Goal: Task Accomplishment & Management: Manage account settings

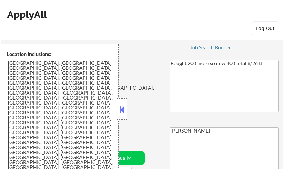
select select ""pending""
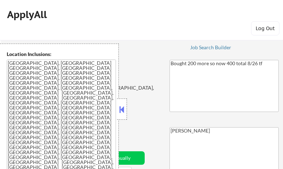
select select ""pending""
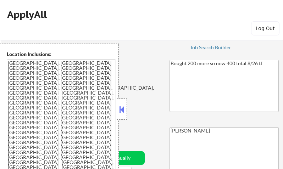
select select ""pending""
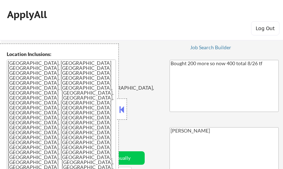
select select ""pending""
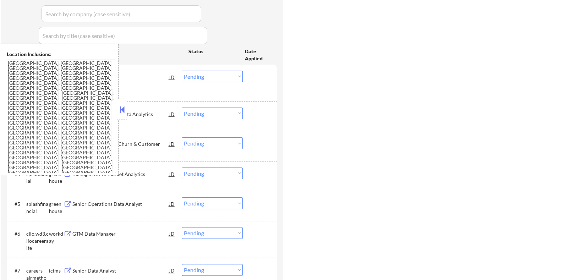
select select ""pending""
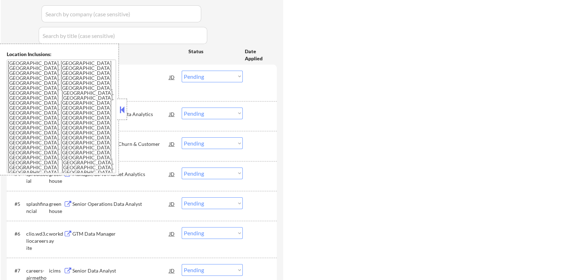
select select ""pending""
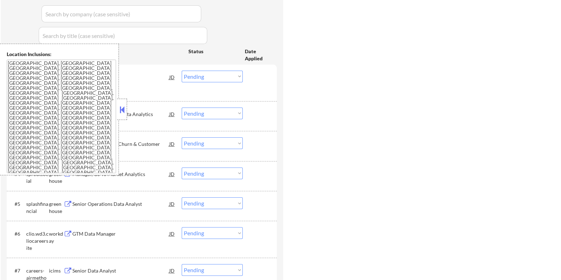
select select ""pending""
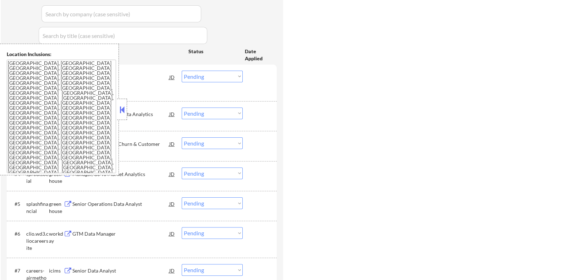
select select ""pending""
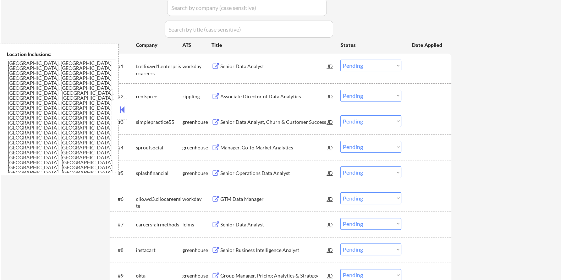
scroll to position [177, 0]
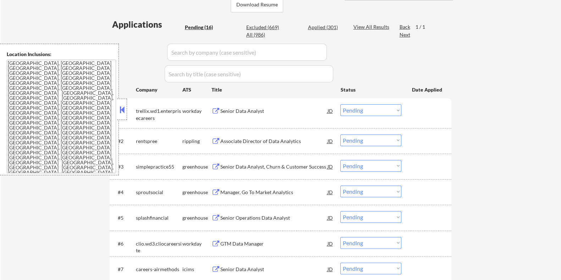
click at [241, 108] on div "Senior Data Analyst" at bounding box center [273, 111] width 107 height 7
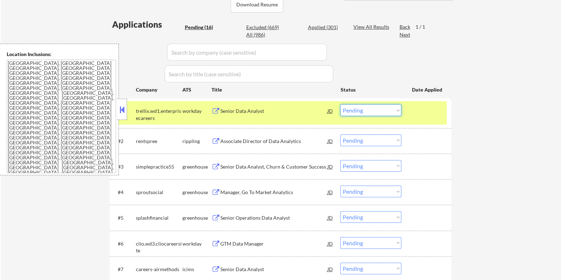
click at [283, 108] on select "Choose an option... Pending Applied Excluded (Questions) Excluded (Expired) Exc…" at bounding box center [370, 110] width 61 height 12
click at [283, 104] on select "Choose an option... Pending Applied Excluded (Questions) Excluded (Expired) Exc…" at bounding box center [370, 110] width 61 height 12
click at [247, 44] on input "input" at bounding box center [247, 52] width 160 height 17
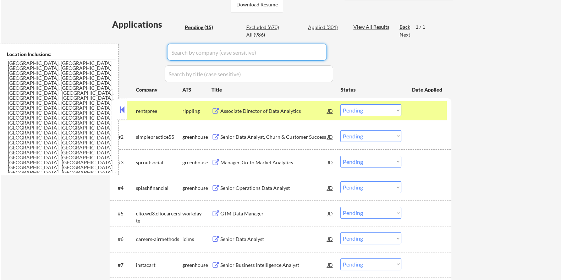
click at [283, 109] on select "Choose an option... Pending Applied Excluded (Questions) Excluded (Expired) Exc…" at bounding box center [370, 110] width 61 height 12
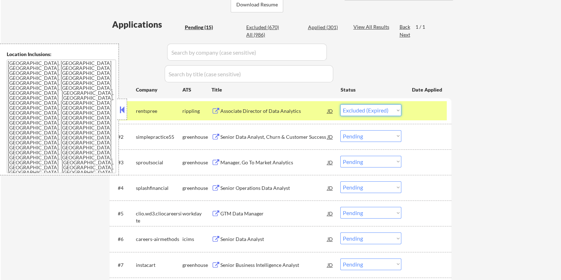
click at [283, 104] on select "Choose an option... Pending Applied Excluded (Questions) Excluded (Expired) Exc…" at bounding box center [370, 110] width 61 height 12
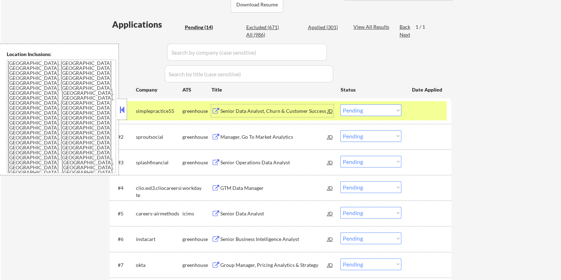
click at [235, 109] on div "Senior Data Analyst, Churn & Customer Success" at bounding box center [273, 111] width 107 height 7
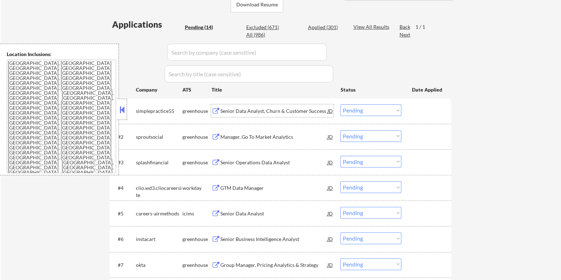
click at [283, 109] on select "Choose an option... Pending Applied Excluded (Questions) Excluded (Expired) Exc…" at bounding box center [370, 110] width 61 height 12
click at [283, 104] on select "Choose an option... Pending Applied Excluded (Questions) Excluded (Expired) Exc…" at bounding box center [370, 110] width 61 height 12
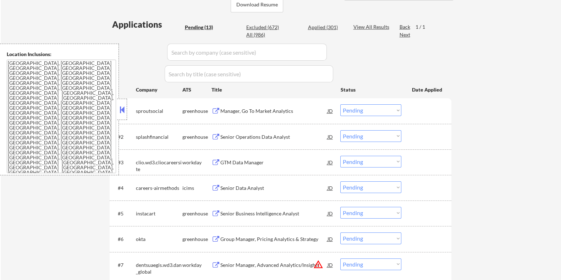
click at [244, 110] on div "Manager, Go To Market Analytics" at bounding box center [273, 111] width 107 height 7
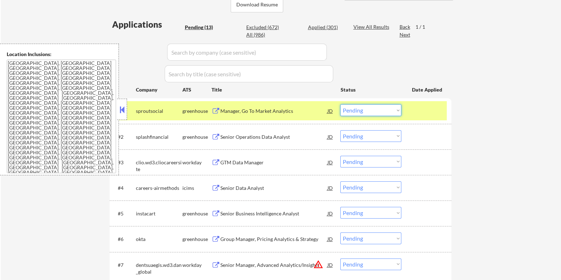
click at [283, 111] on select "Choose an option... Pending Applied Excluded (Questions) Excluded (Expired) Exc…" at bounding box center [370, 110] width 61 height 12
click at [283, 104] on select "Choose an option... Pending Applied Excluded (Questions) Excluded (Expired) Exc…" at bounding box center [370, 110] width 61 height 12
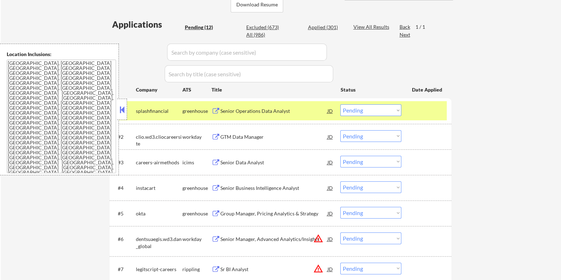
click at [215, 109] on button at bounding box center [215, 111] width 9 height 7
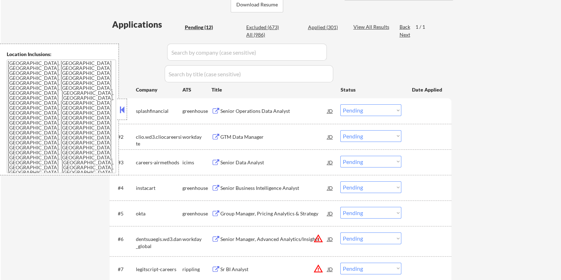
click at [283, 111] on select "Choose an option... Pending Applied Excluded (Questions) Excluded (Expired) Exc…" at bounding box center [370, 110] width 61 height 12
click at [283, 104] on select "Choose an option... Pending Applied Excluded (Questions) Excluded (Expired) Exc…" at bounding box center [370, 110] width 61 height 12
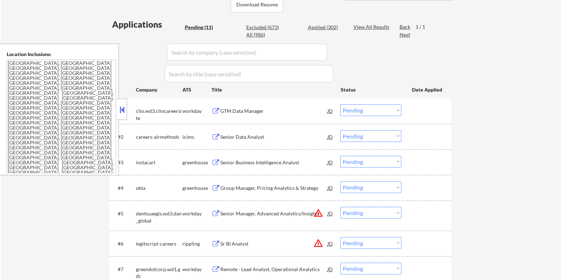
click at [230, 110] on div "GTM Data Manager" at bounding box center [273, 111] width 107 height 7
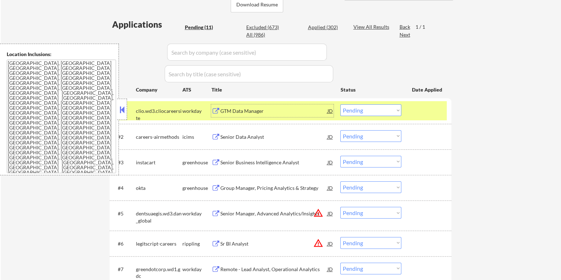
click at [283, 112] on select "Choose an option... Pending Applied Excluded (Questions) Excluded (Expired) Exc…" at bounding box center [370, 110] width 61 height 12
click at [283, 104] on select "Choose an option... Pending Applied Excluded (Questions) Excluded (Expired) Exc…" at bounding box center [370, 110] width 61 height 12
select select ""pending""
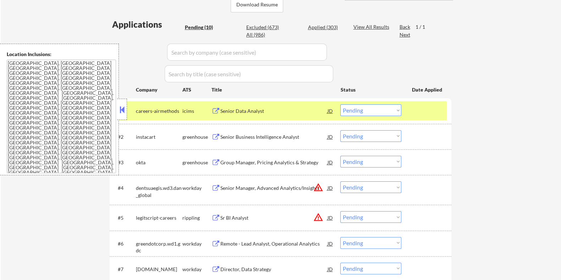
click at [256, 136] on div "Senior Business Intelligence Analyst" at bounding box center [273, 136] width 107 height 7
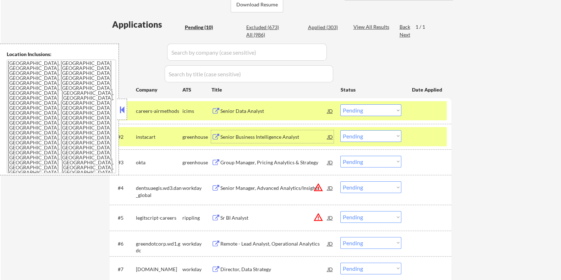
click at [283, 135] on select "Choose an option... Pending Applied Excluded (Questions) Excluded (Expired) Exc…" at bounding box center [370, 136] width 61 height 12
click at [283, 130] on select "Choose an option... Pending Applied Excluded (Questions) Excluded (Expired) Exc…" at bounding box center [370, 136] width 61 height 12
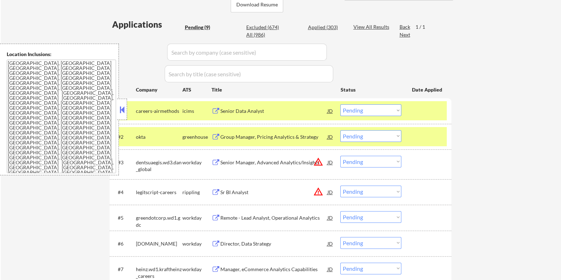
click at [241, 135] on div "Group Manager, Pricing Analytics & Strategy" at bounding box center [273, 136] width 107 height 7
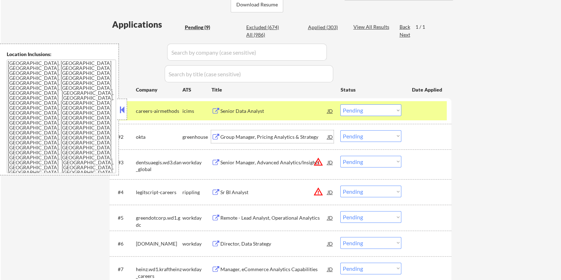
click at [283, 136] on select "Choose an option... Pending Applied Excluded (Questions) Excluded (Expired) Exc…" at bounding box center [370, 136] width 61 height 12
click at [283, 130] on select "Choose an option... Pending Applied Excluded (Questions) Excluded (Expired) Exc…" at bounding box center [370, 136] width 61 height 12
select select ""pending""
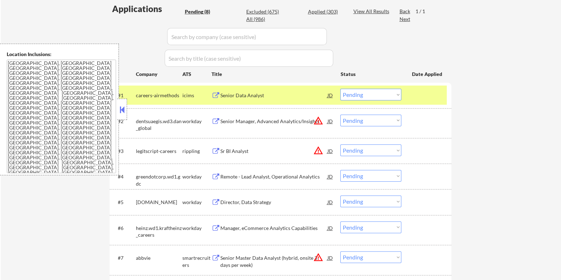
scroll to position [266, 0]
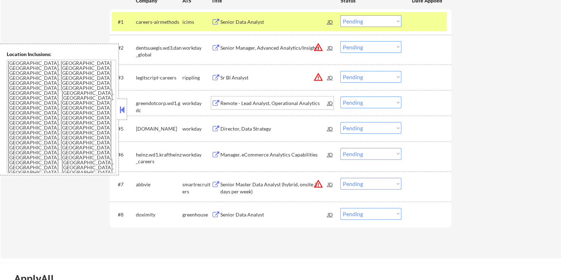
click at [253, 104] on div "Remote - Lead Analyst, Operational Analytics" at bounding box center [273, 103] width 107 height 7
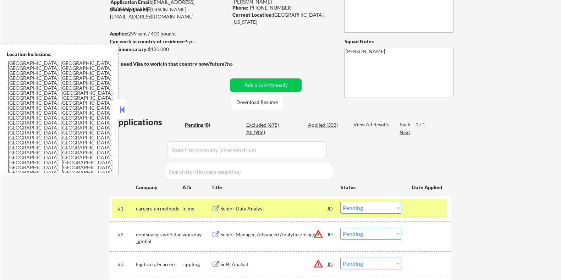
scroll to position [44, 0]
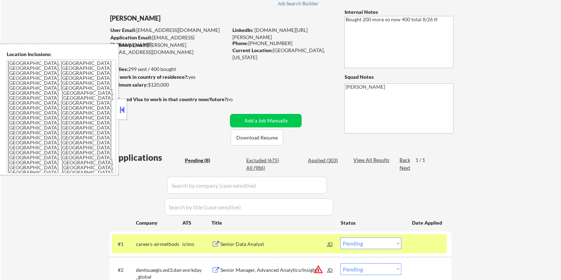
drag, startPoint x: 177, startPoint y: 85, endPoint x: 148, endPoint y: 83, distance: 29.2
click at [148, 83] on div "Minimum salary: $120,000" at bounding box center [168, 84] width 118 height 7
click at [178, 99] on strong "Will need Visa to work in that country now/future?:" at bounding box center [169, 99] width 118 height 6
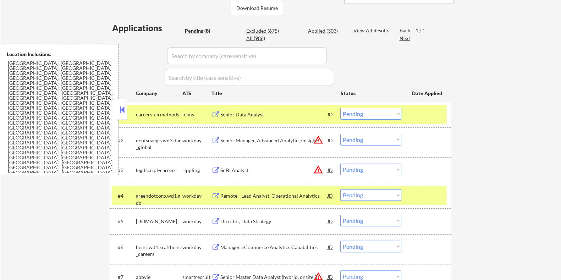
scroll to position [177, 0]
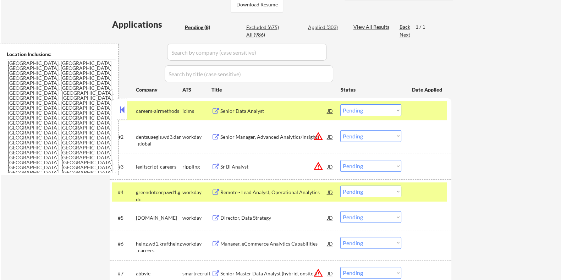
click at [283, 169] on select "Choose an option... Pending Applied Excluded (Questions) Excluded (Expired) Exc…" at bounding box center [370, 192] width 61 height 12
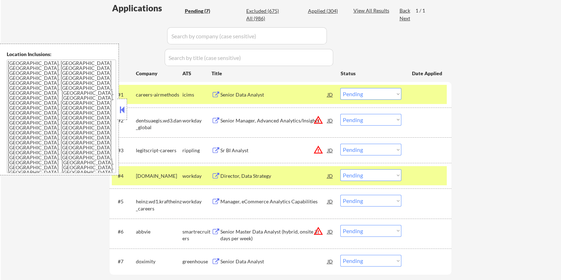
scroll to position [266, 0]
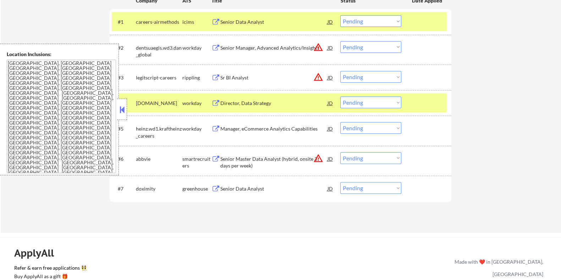
click at [241, 104] on div "Director, Data Strategy" at bounding box center [273, 103] width 107 height 7
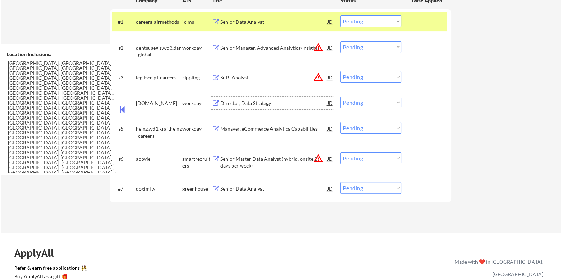
click at [283, 104] on select "Choose an option... Pending Applied Excluded (Questions) Excluded (Expired) Exc…" at bounding box center [370, 103] width 61 height 12
click at [283, 97] on select "Choose an option... Pending Applied Excluded (Questions) Excluded (Expired) Exc…" at bounding box center [370, 103] width 61 height 12
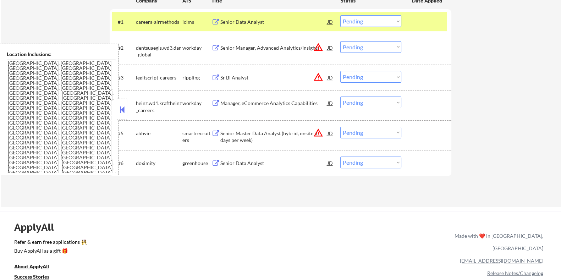
click at [228, 103] on div "Manager, eCommerce Analytics Capabilities" at bounding box center [273, 103] width 107 height 7
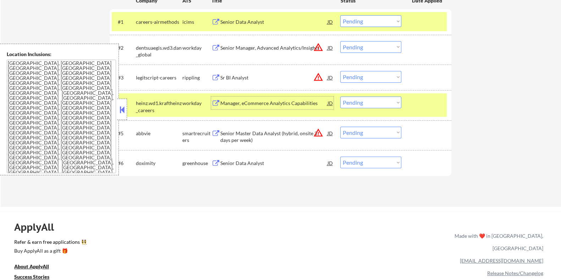
click at [283, 103] on select "Choose an option... Pending Applied Excluded (Questions) Excluded (Expired) Exc…" at bounding box center [370, 103] width 61 height 12
click at [283, 97] on select "Choose an option... Pending Applied Excluded (Questions) Excluded (Expired) Exc…" at bounding box center [370, 103] width 61 height 12
select select ""pending""
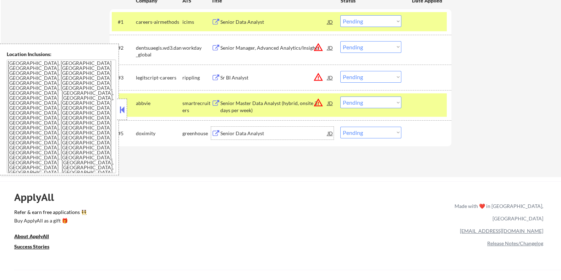
click at [249, 130] on div "Senior Data Analyst" at bounding box center [273, 133] width 107 height 7
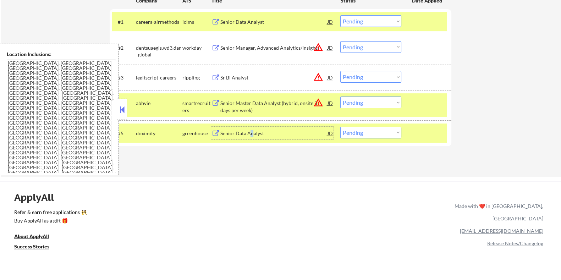
click at [283, 136] on select "Choose an option... Pending Applied Excluded (Questions) Excluded (Expired) Exc…" at bounding box center [370, 133] width 61 height 12
select select ""excluded""
click at [283, 127] on select "Choose an option... Pending Applied Excluded (Questions) Excluded (Expired) Exc…" at bounding box center [370, 133] width 61 height 12
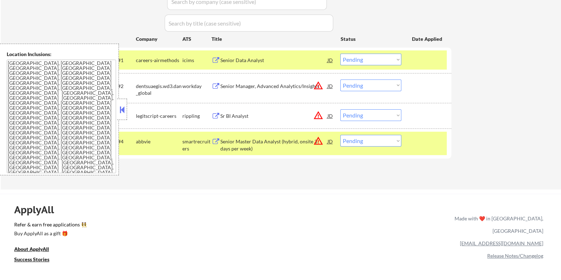
scroll to position [222, 0]
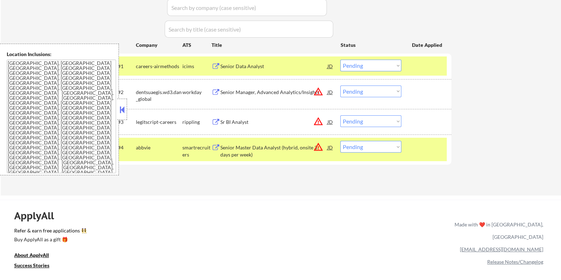
click at [261, 64] on div "Senior Data Analyst" at bounding box center [273, 66] width 107 height 7
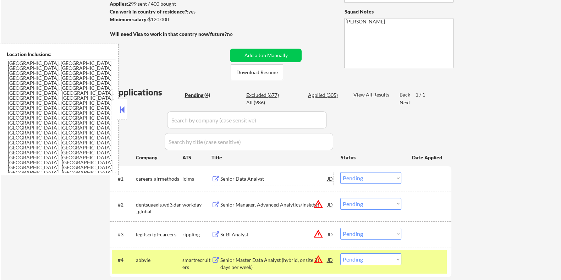
scroll to position [88, 0]
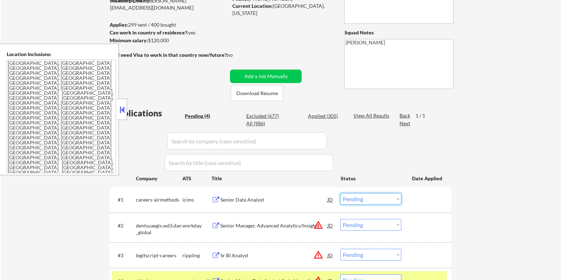
click at [283, 169] on select "Choose an option... Pending Applied Excluded (Questions) Excluded (Expired) Exc…" at bounding box center [370, 199] width 61 height 12
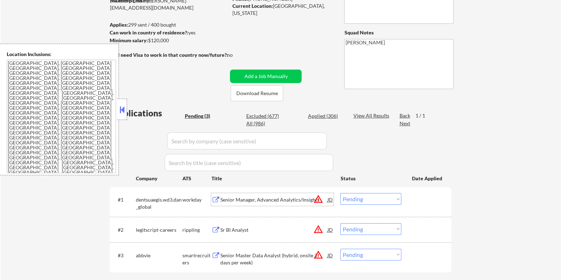
click at [273, 169] on div "Senior Manager, Advanced Analytics/Insights" at bounding box center [273, 199] width 107 height 7
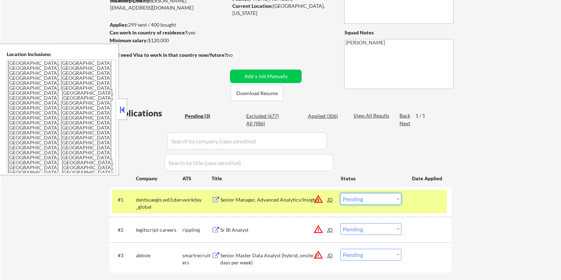
click at [283, 169] on select "Choose an option... Pending Applied Excluded (Questions) Excluded (Expired) Exc…" at bounding box center [370, 199] width 61 height 12
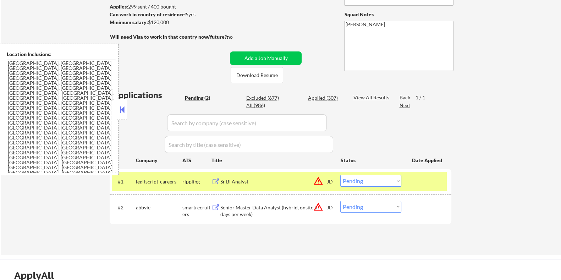
scroll to position [133, 0]
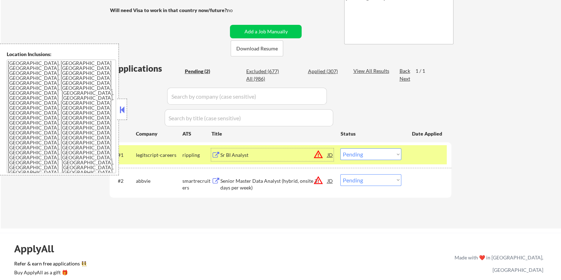
click at [245, 155] on div "Sr BI Analyst" at bounding box center [273, 155] width 107 height 7
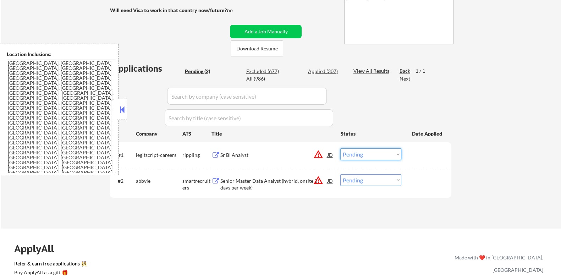
click at [283, 152] on select "Choose an option... Pending Applied Excluded (Questions) Excluded (Expired) Exc…" at bounding box center [370, 154] width 61 height 12
click at [283, 148] on select "Choose an option... Pending Applied Excluded (Questions) Excluded (Expired) Exc…" at bounding box center [370, 154] width 61 height 12
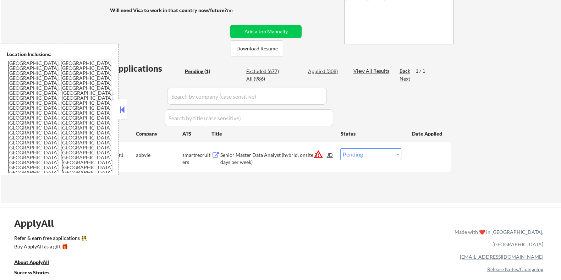
click at [277, 153] on div "Senior Master Data Analyst (hybrid, onsite 3 days per week)" at bounding box center [273, 159] width 107 height 14
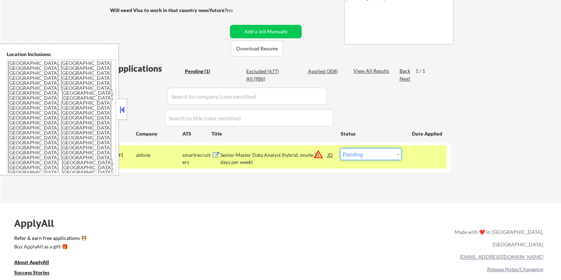
click at [283, 155] on select "Choose an option... Pending Applied Excluded (Questions) Excluded (Expired) Exc…" at bounding box center [370, 154] width 61 height 12
select select ""excluded__location_""
click at [283, 148] on select "Choose an option... Pending Applied Excluded (Questions) Excluded (Expired) Exc…" at bounding box center [370, 154] width 61 height 12
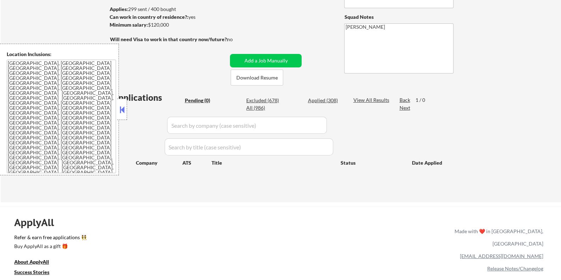
scroll to position [44, 0]
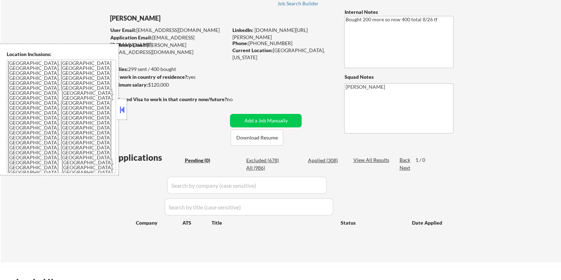
click at [123, 112] on button at bounding box center [122, 109] width 8 height 11
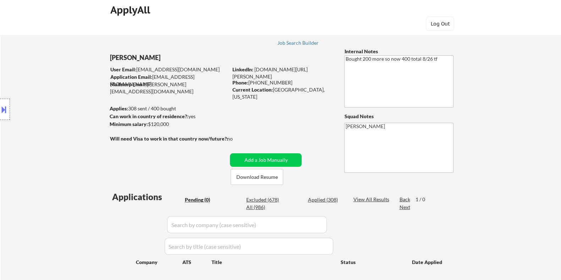
scroll to position [0, 0]
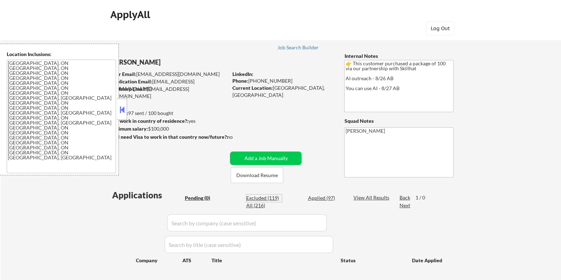
click at [262, 197] on div "Excluded (119)" at bounding box center [264, 198] width 36 height 7
click at [267, 173] on button "Download Resume" at bounding box center [257, 175] width 53 height 16
click at [121, 105] on button at bounding box center [122, 109] width 8 height 11
select select ""excluded__other_""
select select ""excluded""
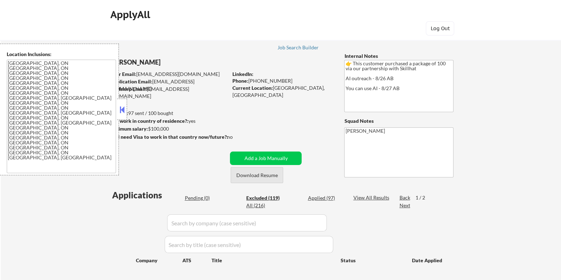
select select ""excluded__other_""
select select ""excluded__bad_match_""
select select ""excluded__expired_""
select select ""excluded__location_""
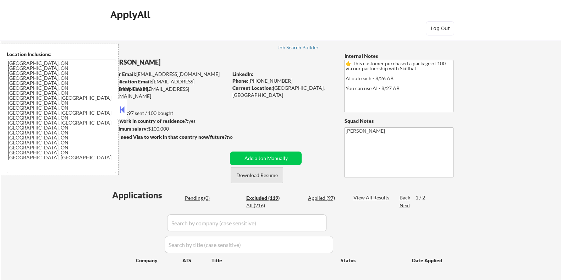
select select ""excluded__expired_""
select select ""excluded__other_""
select select ""excluded__expired_""
select select ""excluded""
select select ""excluded__bad_match_""
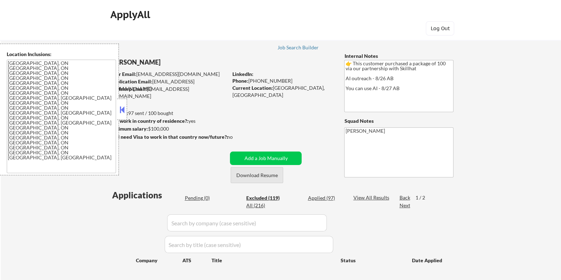
select select ""excluded__expired_""
select select ""excluded__other_""
select select ""excluded__expired_""
select select ""excluded__bad_match_""
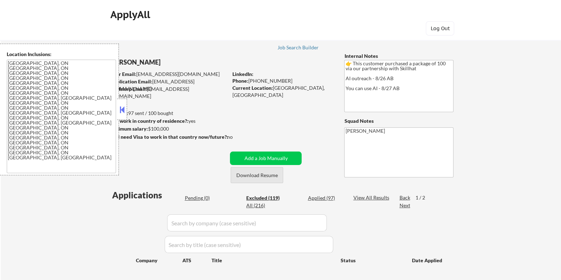
select select ""excluded__expired_""
select select ""excluded__other_""
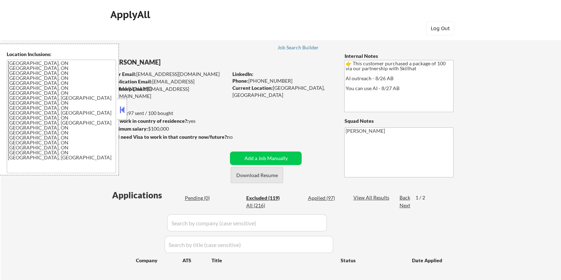
select select ""excluded__salary_""
select select ""excluded""
select select ""excluded__bad_match_""
select select ""excluded__expired_""
select select ""excluded""
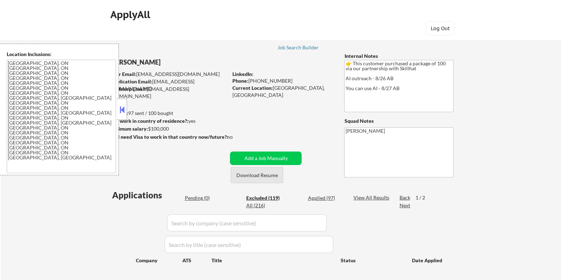
select select ""excluded__expired_""
select select ""excluded__location_""
select select ""excluded__other_""
select select ""excluded__bad_match_""
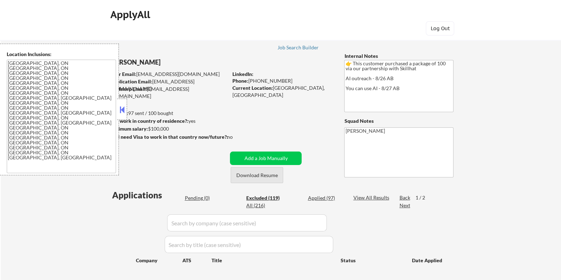
select select ""excluded__other_""
select select ""excluded__expired_""
select select ""excluded""
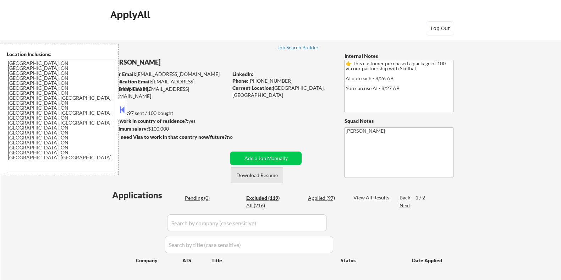
select select ""excluded__expired_""
select select ""excluded__bad_match_""
select select ""excluded__other_""
select select ""excluded__bad_match_""
select select ""excluded__expired_""
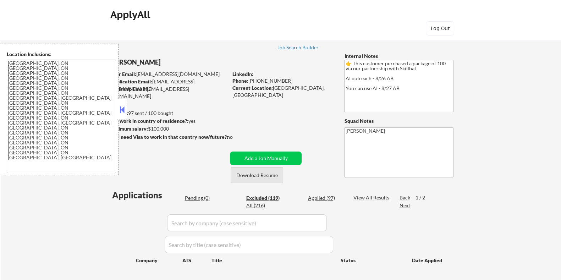
select select ""excluded__expired_""
select select ""excluded__bad_match_""
select select ""excluded""
select select ""excluded__expired_""
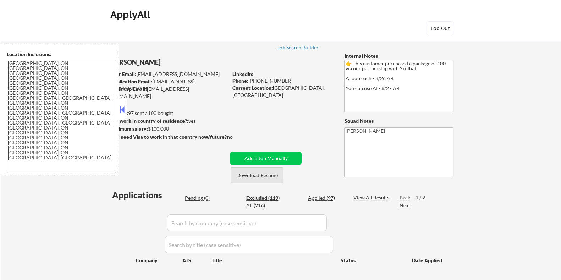
select select ""excluded__bad_match_""
select select ""excluded__other_""
select select ""excluded__expired_""
select select ""excluded__bad_match_""
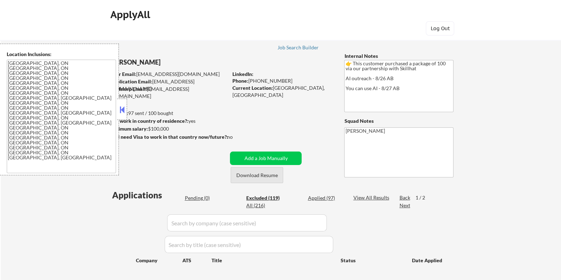
select select ""excluded""
select select ""excluded__other_""
select select ""excluded__bad_match_""
select select ""excluded__expired_""
select select ""excluded__bad_match_""
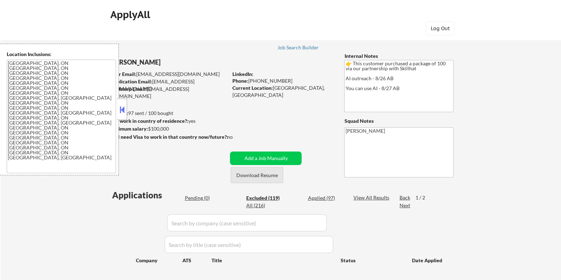
select select ""excluded__expired_""
select select ""excluded__location_""
select select ""excluded__bad_match_""
select select ""excluded__other_""
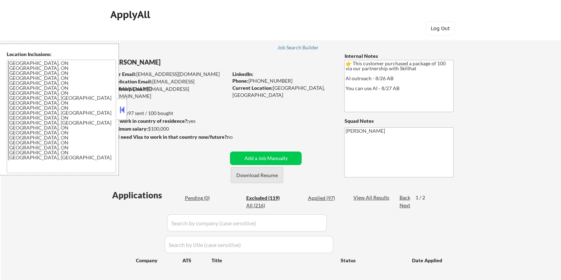
select select ""excluded__other_""
select select ""excluded__bad_match_""
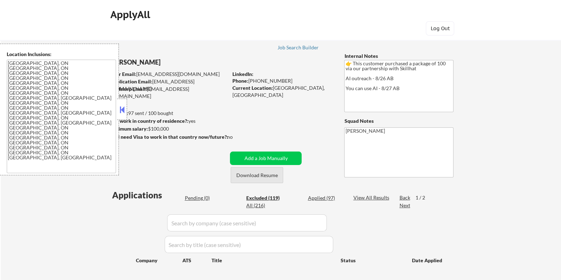
select select ""excluded__bad_match_""
select select ""excluded__other_""
select select ""excluded__bad_match_""
select select ""excluded__other_""
select select ""excluded""
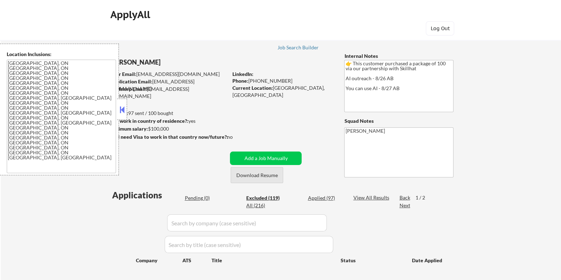
select select ""excluded__expired_""
select select ""excluded__other_""
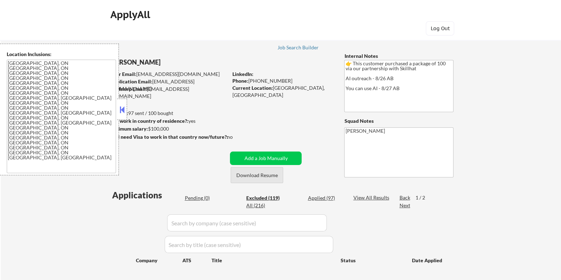
select select ""excluded""
select select ""excluded__other_""
select select ""excluded__expired_""
select select ""excluded__bad_match_""
select select ""excluded__expired_""
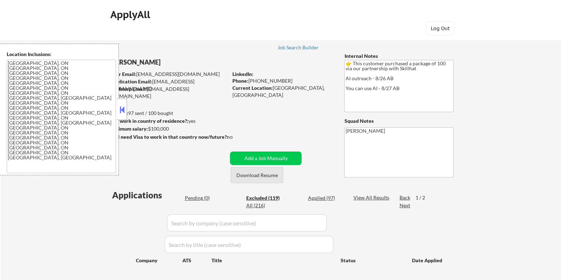
select select ""excluded__expired_""
select select ""excluded__other_""
select select ""excluded__expired_""
select select ""excluded""
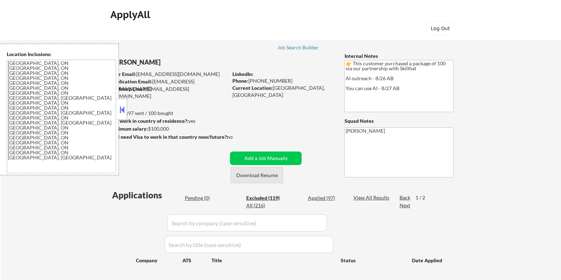
select select ""excluded__expired_""
select select ""excluded""
select select ""excluded__expired_""
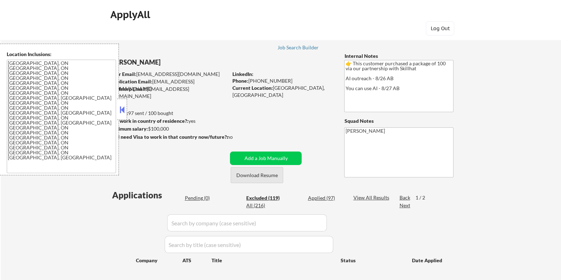
select select ""excluded""
select select ""excluded__bad_match_""
select select ""excluded__other_""
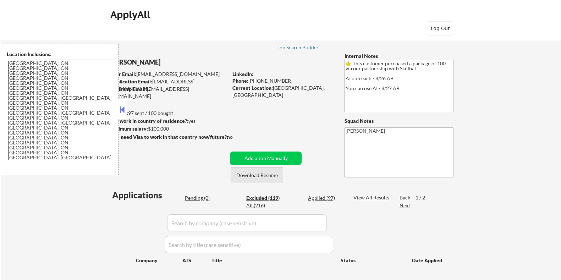
select select ""excluded""
select select ""excluded__bad_match_""
select select ""excluded__expired_""
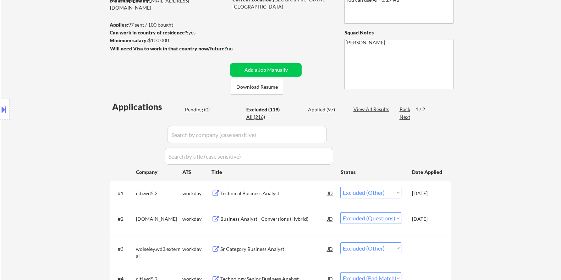
scroll to position [177, 0]
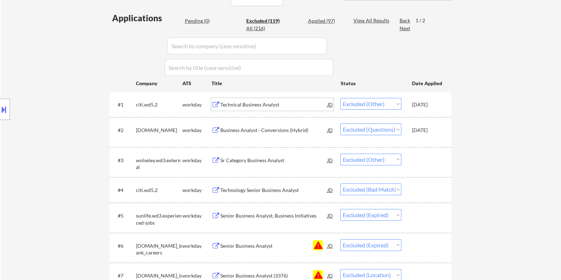
click at [256, 104] on div "Technical Business Analyst" at bounding box center [273, 104] width 107 height 7
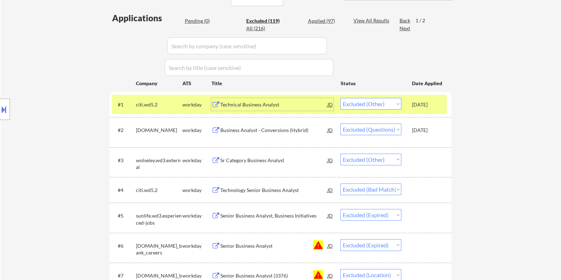
click at [243, 160] on div "Sr Category Business Analyst" at bounding box center [273, 160] width 107 height 7
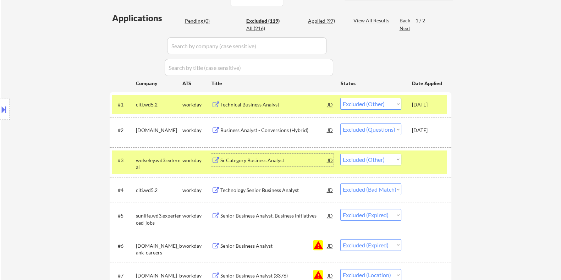
click at [378, 159] on select "Choose an option... Pending Applied Excluded (Questions) Excluded (Expired) Exc…" at bounding box center [370, 160] width 61 height 12
select select ""excluded__expired_""
click at [340, 154] on select "Choose an option... Pending Applied Excluded (Questions) Excluded (Expired) Exc…" at bounding box center [370, 160] width 61 height 12
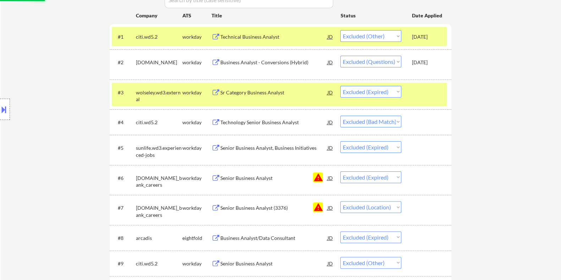
scroll to position [266, 0]
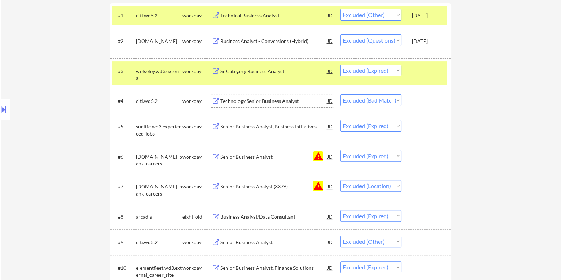
click at [266, 102] on div "Technology Senior Business Analyst" at bounding box center [273, 101] width 107 height 7
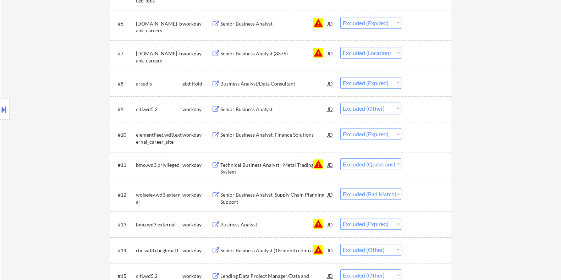
scroll to position [444, 0]
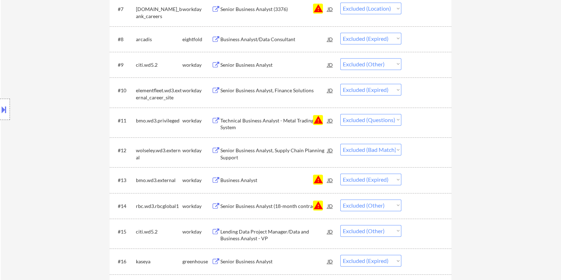
click at [266, 149] on div "Senior Business Analyst, Supply Chain Planning Support" at bounding box center [273, 154] width 107 height 14
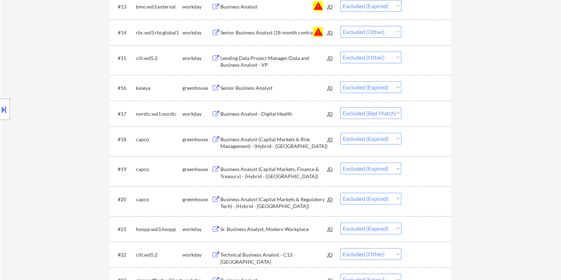
scroll to position [621, 0]
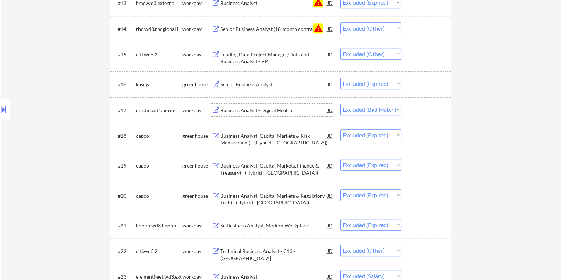
click at [258, 111] on div "Business Analyst - Digital Health" at bounding box center [273, 110] width 107 height 7
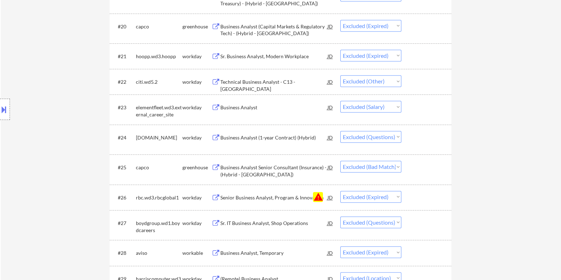
scroll to position [799, 0]
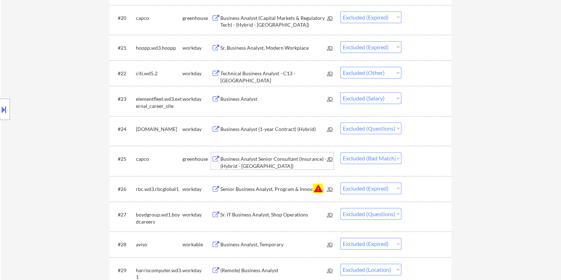
click at [252, 159] on div "Business Analyst Senior Consultant (Insurance) - (Hybrid - Toronto)" at bounding box center [273, 162] width 107 height 14
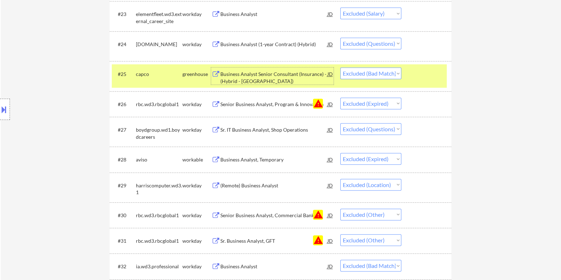
scroll to position [888, 0]
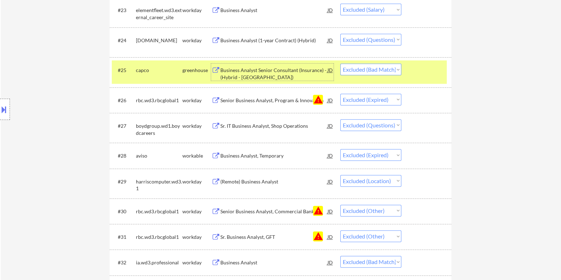
click at [260, 127] on div "Sr. IT Business Analyst, Shop Operations" at bounding box center [273, 125] width 107 height 7
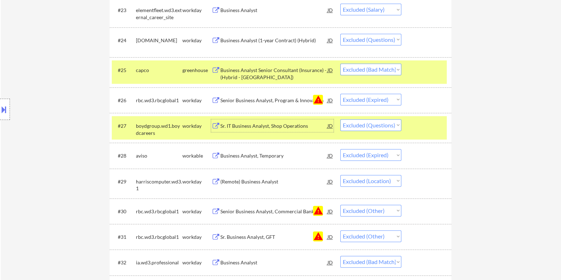
click at [248, 123] on div "Sr. IT Business Analyst, Shop Operations" at bounding box center [273, 125] width 107 height 7
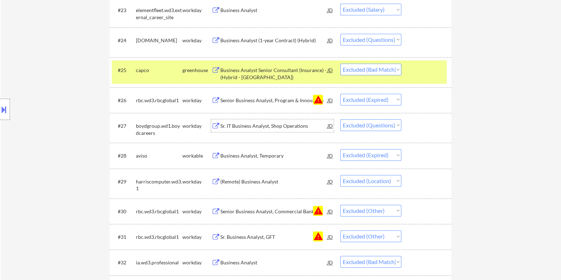
click at [380, 126] on select "Choose an option... Pending Applied Excluded (Questions) Excluded (Expired) Exc…" at bounding box center [370, 125] width 61 height 12
select select ""excluded__other_""
click at [340, 119] on select "Choose an option... Pending Applied Excluded (Questions) Excluded (Expired) Exc…" at bounding box center [370, 125] width 61 height 12
click at [247, 125] on div "Sr. IT Business Analyst, Shop Operations" at bounding box center [273, 125] width 107 height 7
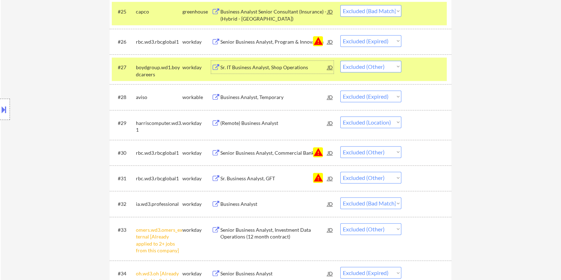
scroll to position [976, 0]
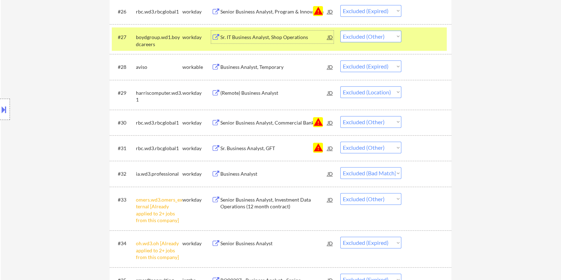
click at [259, 91] on div "(Remote) Business Analyst" at bounding box center [273, 92] width 107 height 7
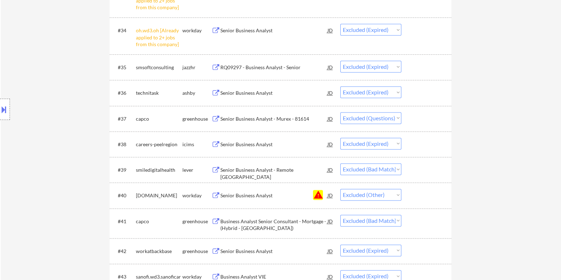
scroll to position [1198, 0]
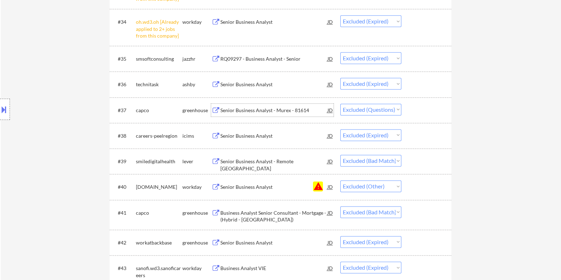
click at [255, 111] on div "Senior Business Analyst - Murex - 81614" at bounding box center [273, 110] width 107 height 7
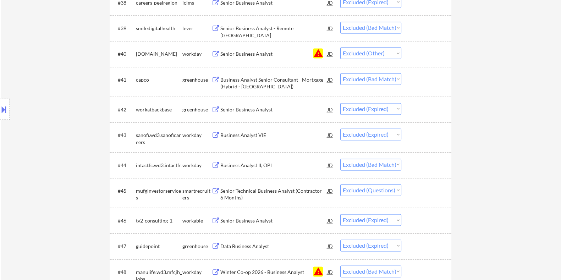
scroll to position [1375, 0]
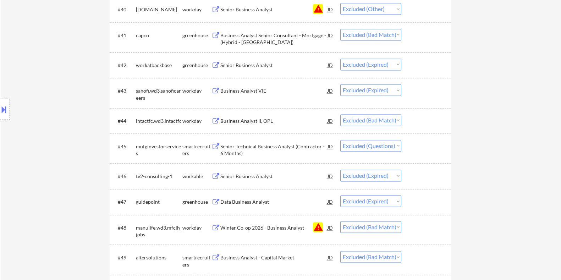
click at [261, 148] on div "Senior Technical Business Analyst (Contractor - 6 Months)" at bounding box center [273, 150] width 107 height 14
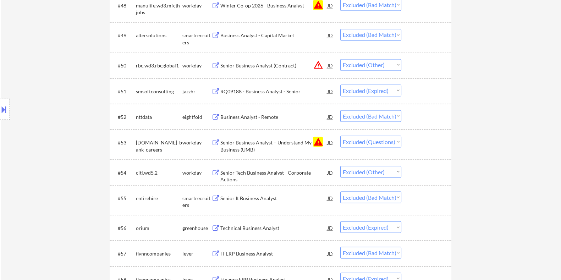
scroll to position [1642, 0]
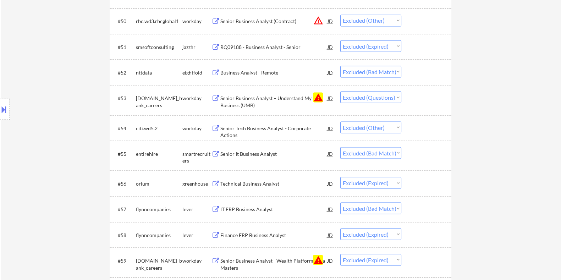
click at [264, 126] on div "Senior Tech Business Analyst - Corporate Actions" at bounding box center [273, 132] width 107 height 14
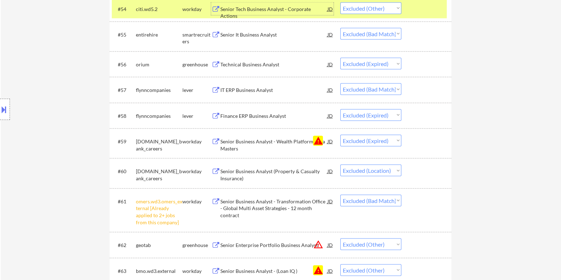
scroll to position [1775, 0]
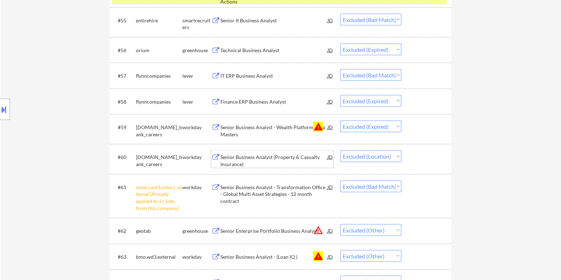
click at [262, 155] on div "Senior Business Analyst (Property & Casualty Insurance)" at bounding box center [273, 161] width 107 height 14
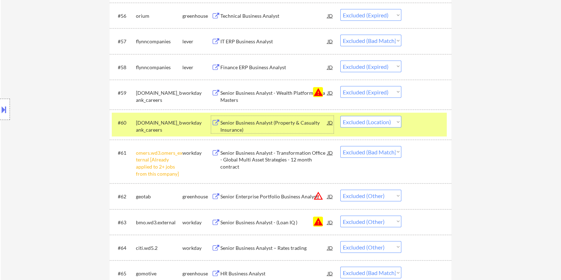
scroll to position [1864, 0]
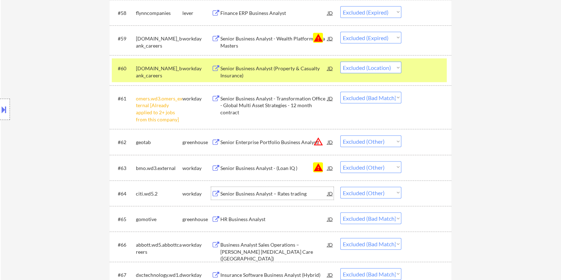
click at [280, 190] on div "Senior Business Analyst – Rates trading" at bounding box center [273, 193] width 107 height 13
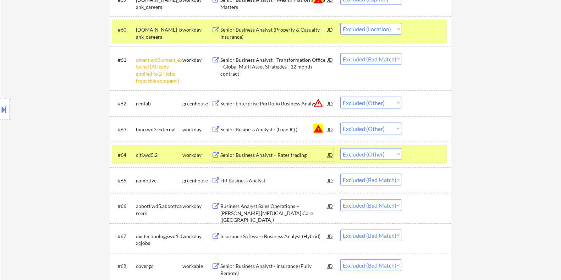
scroll to position [1953, 0]
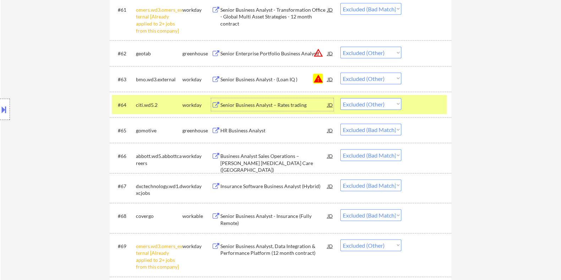
click at [246, 129] on div "HR Business Analyst" at bounding box center [273, 130] width 107 height 7
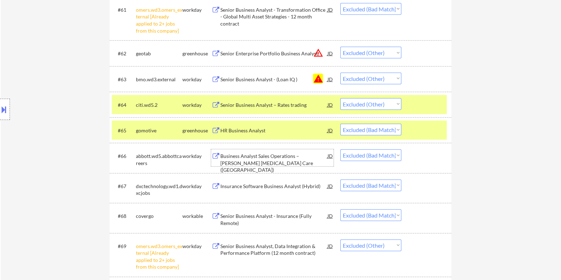
click at [258, 160] on div "Business Analyst Sales Operations – Abbott Diabetes Care (Mississauga)" at bounding box center [273, 163] width 107 height 21
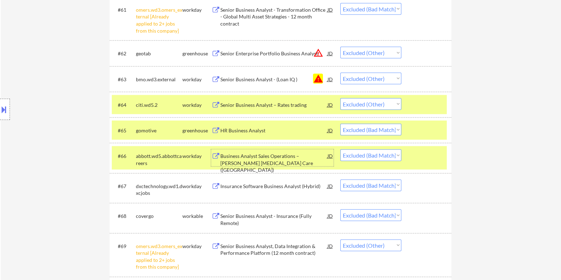
click at [5, 108] on button at bounding box center [4, 110] width 8 height 12
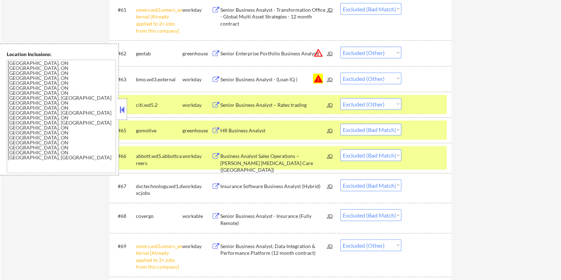
click at [364, 158] on select "Choose an option... Pending Applied Excluded (Questions) Excluded (Expired) Exc…" at bounding box center [370, 155] width 61 height 12
click at [340, 149] on select "Choose an option... Pending Applied Excluded (Questions) Excluded (Expired) Exc…" at bounding box center [370, 155] width 61 height 12
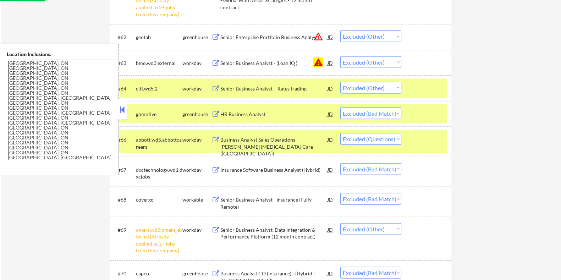
scroll to position [2041, 0]
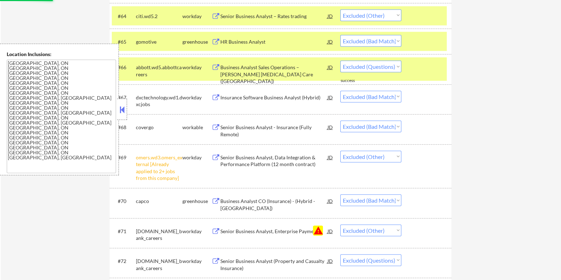
click at [376, 67] on select "Choose an option... Pending Applied Excluded (Questions) Excluded (Expired) Exc…" at bounding box center [370, 67] width 61 height 12
select select ""excluded__other_""
click at [340, 61] on select "Choose an option... Pending Applied Excluded (Questions) Excluded (Expired) Exc…" at bounding box center [370, 67] width 61 height 12
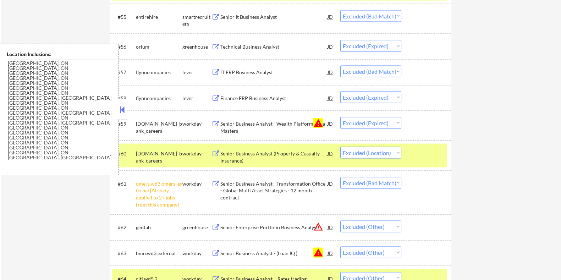
scroll to position [1786, 0]
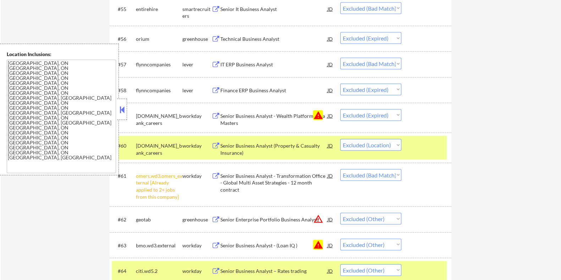
click at [265, 64] on div "IT ERP Business Analyst" at bounding box center [273, 64] width 107 height 7
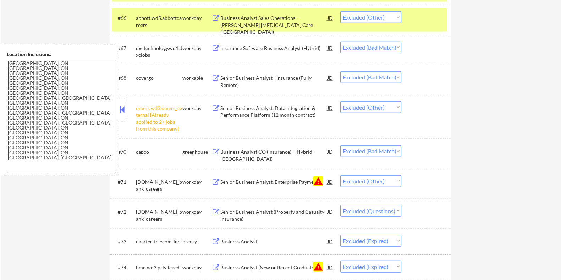
scroll to position [2097, 0]
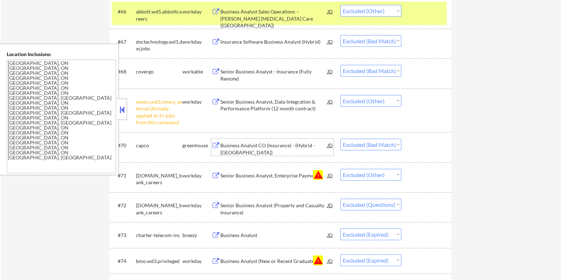
click at [259, 144] on div "Business Analyst CO (Insurance) - (Hybrid - Toronto)" at bounding box center [273, 149] width 107 height 14
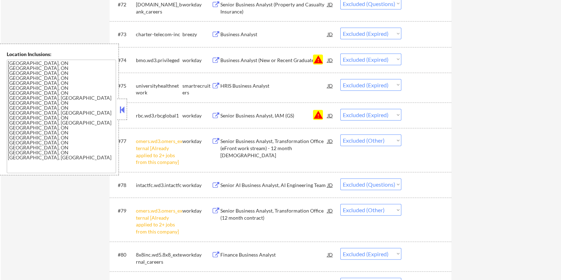
scroll to position [2319, 0]
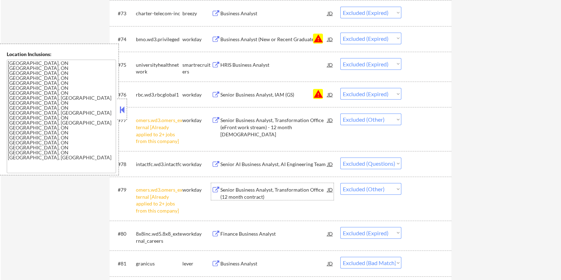
click at [247, 190] on div "Senior Business Analyst, Transformation Office (12 month contract)" at bounding box center [273, 193] width 107 height 14
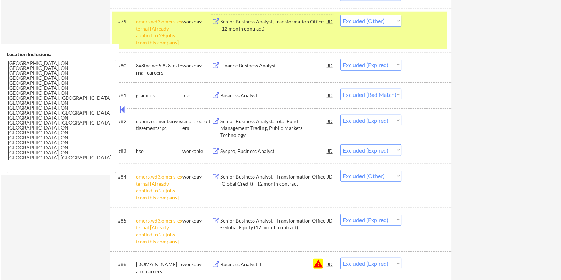
scroll to position [2496, 0]
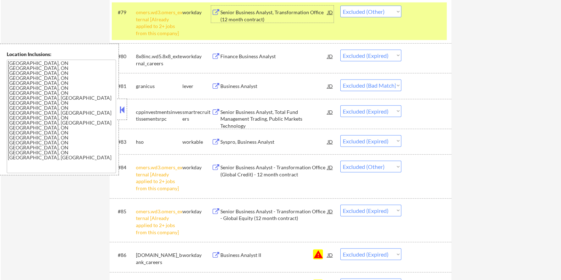
click at [271, 166] on div "Senior Business Analyst - Transformation Office (Global Credit) - 12 month cont…" at bounding box center [273, 171] width 107 height 14
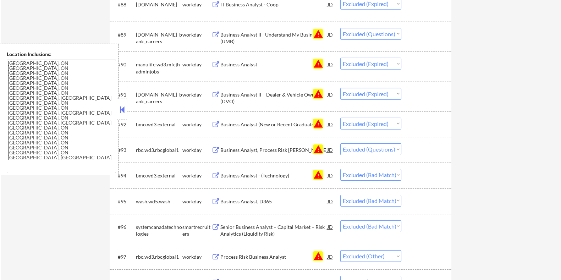
scroll to position [2896, 0]
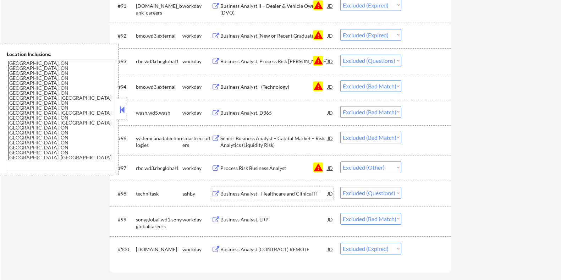
click at [242, 192] on div "Business Analyst - Healthcare and Clinical IT" at bounding box center [273, 193] width 107 height 7
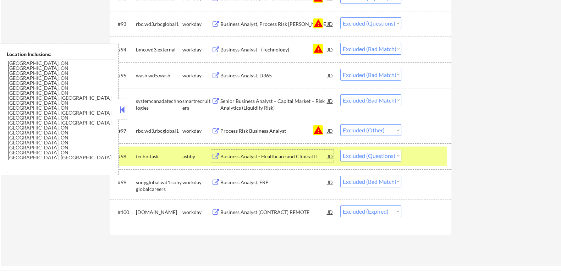
scroll to position [2985, 0]
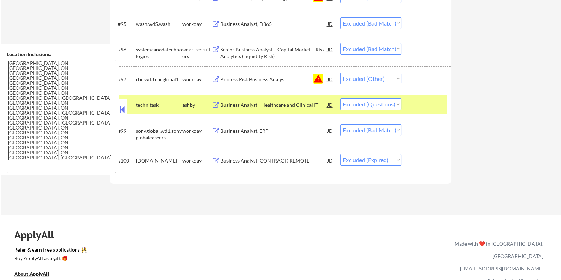
click at [234, 131] on div "Business Analyst, ERP" at bounding box center [273, 130] width 107 height 7
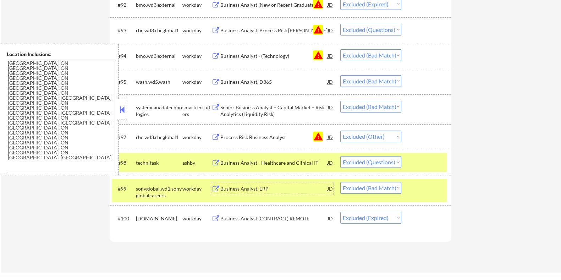
scroll to position [2896, 0]
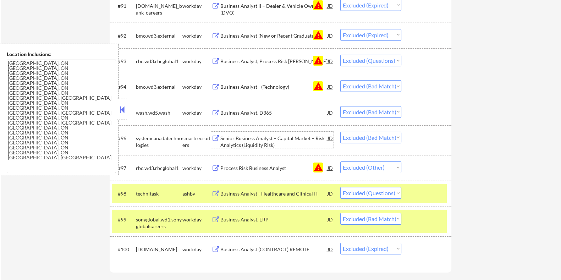
click at [245, 136] on div "Senior Business Analyst – Capital Market – Risk Analytics (Liquidity Risk)" at bounding box center [273, 142] width 107 height 14
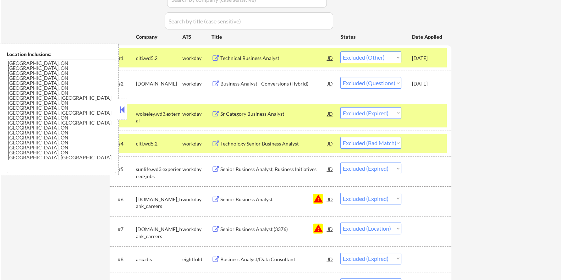
scroll to position [0, 0]
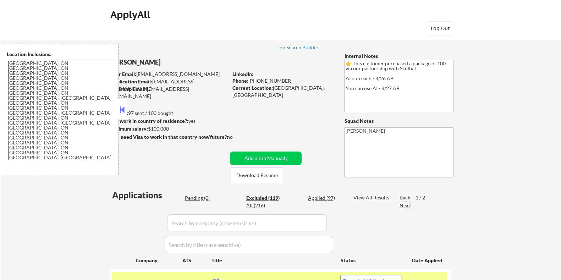
click at [405, 203] on div "Next" at bounding box center [404, 205] width 11 height 7
select select ""excluded__bad_match_""
select select ""excluded__expired_""
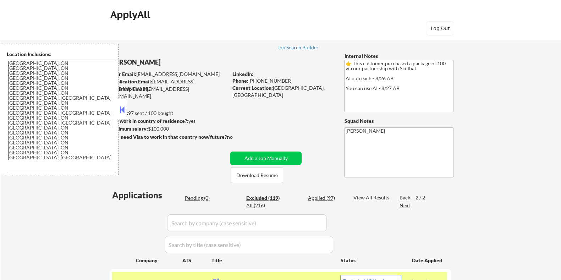
select select ""excluded""
select select ""excluded__bad_match_""
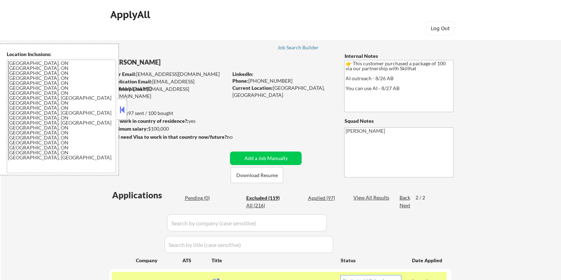
select select ""excluded""
select select ""excluded__salary_""
select select ""excluded__other_""
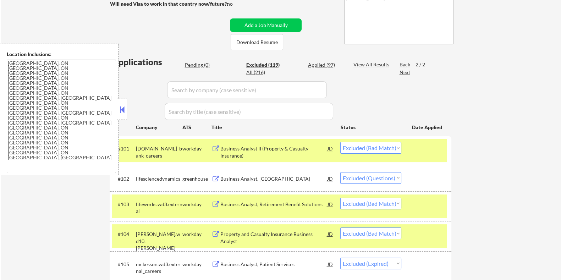
click at [256, 178] on div "Business Analyst, CA" at bounding box center [273, 178] width 107 height 7
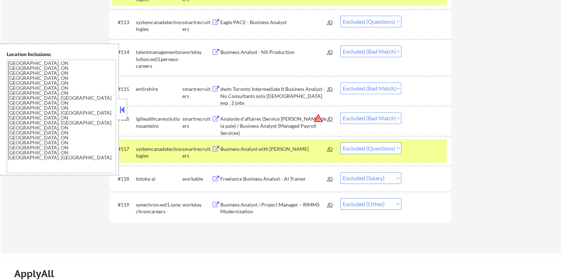
scroll to position [621, 0]
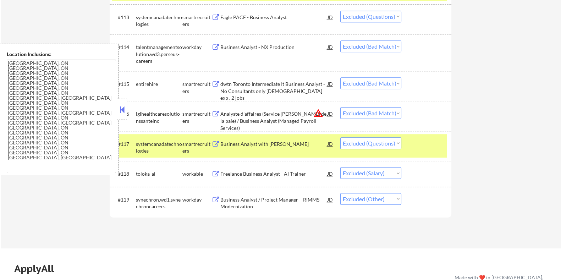
click at [268, 200] on div "Business Analyst / Project Manager – RIMMS Modernization" at bounding box center [273, 203] width 107 height 14
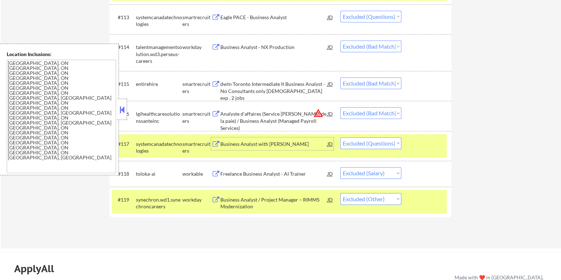
click at [260, 143] on div "Business Analyst with ION RISC" at bounding box center [273, 144] width 107 height 7
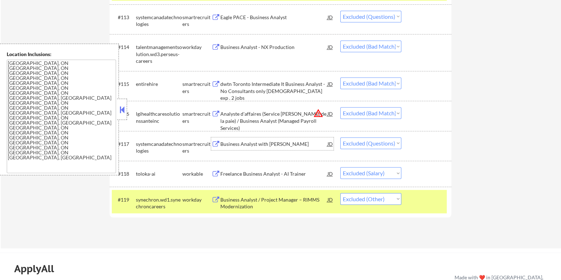
click at [271, 139] on div "Business Analyst with ION RISC" at bounding box center [273, 143] width 107 height 13
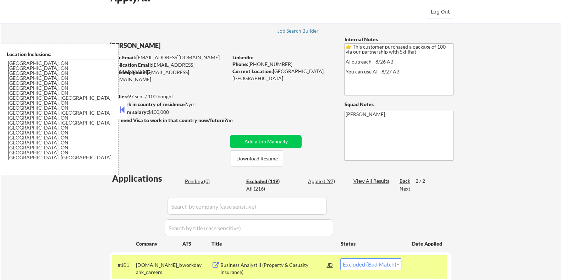
scroll to position [0, 0]
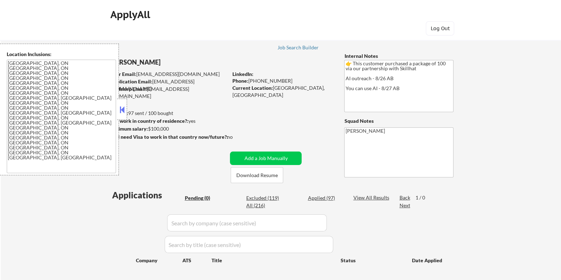
click at [313, 198] on div "Applied (97)" at bounding box center [326, 198] width 36 height 7
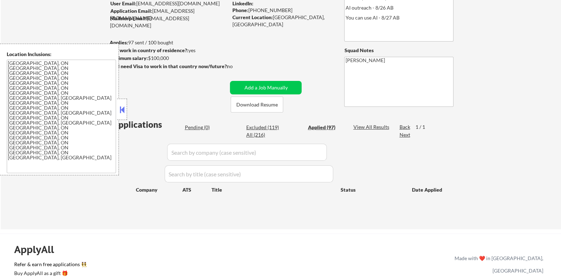
scroll to position [88, 0]
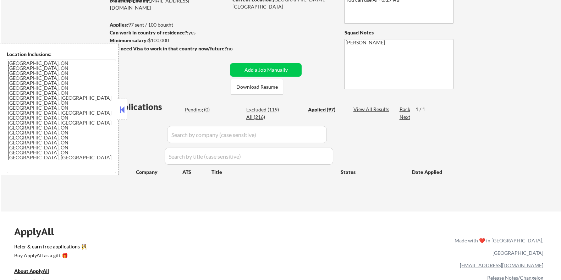
select select ""applied""
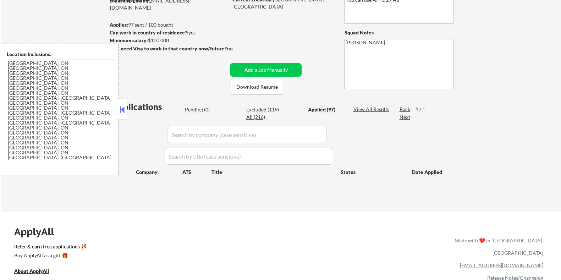
select select ""applied""
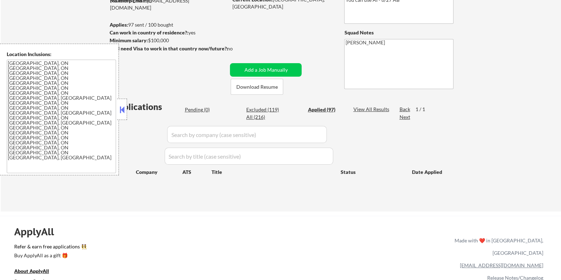
select select ""applied""
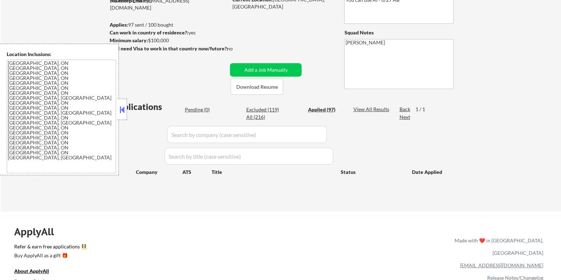
select select ""applied""
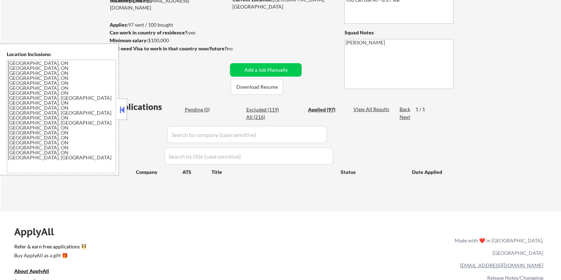
select select ""applied""
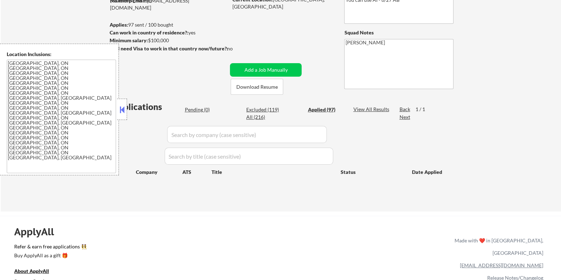
select select ""applied""
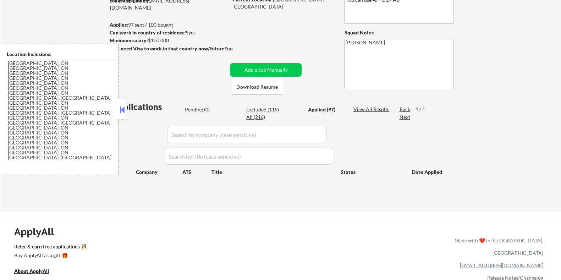
select select ""applied""
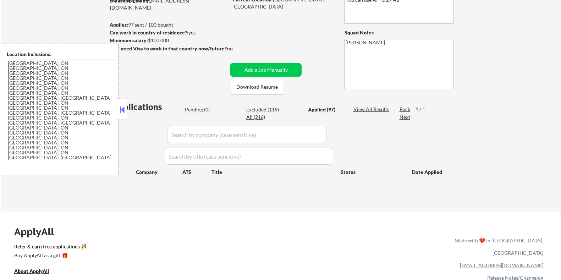
select select ""applied""
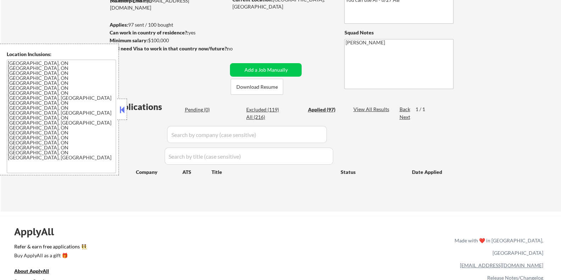
select select ""applied""
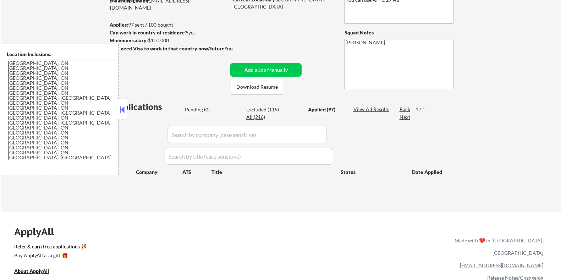
select select ""applied""
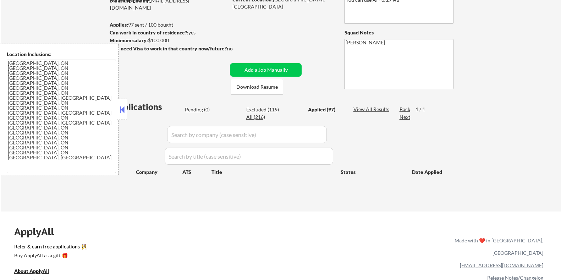
select select ""applied""
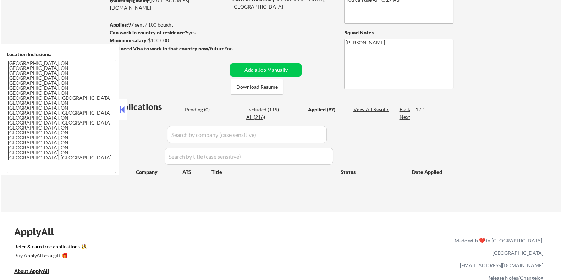
select select ""applied""
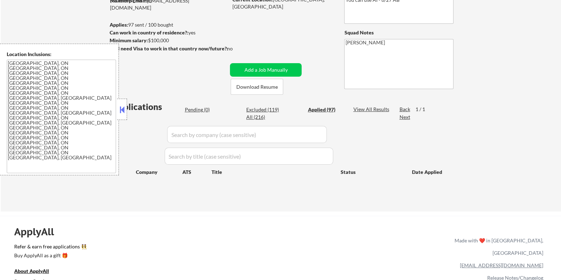
select select ""applied""
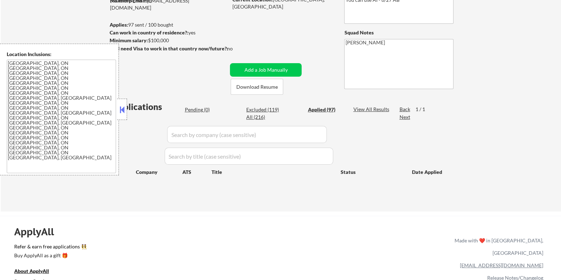
select select ""applied""
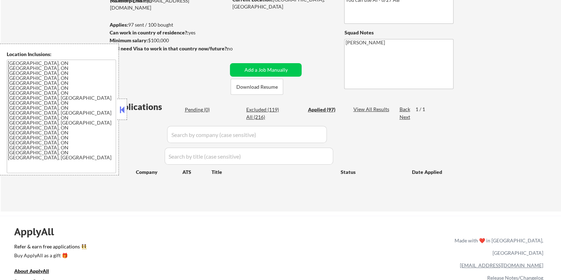
select select ""applied""
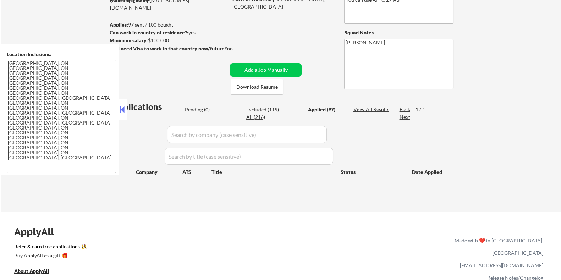
select select ""applied""
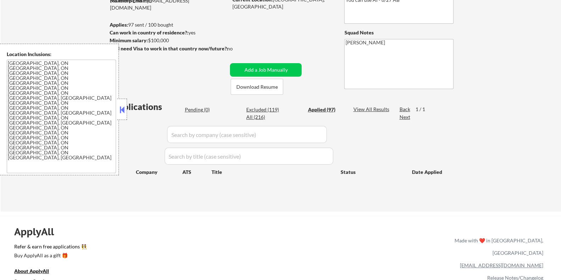
select select ""applied""
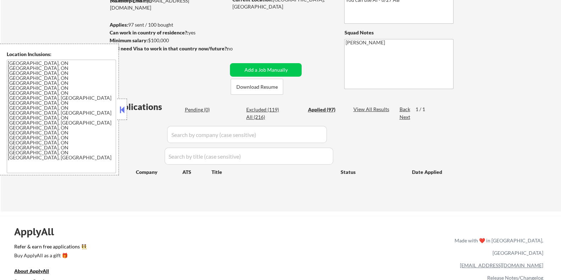
select select ""applied""
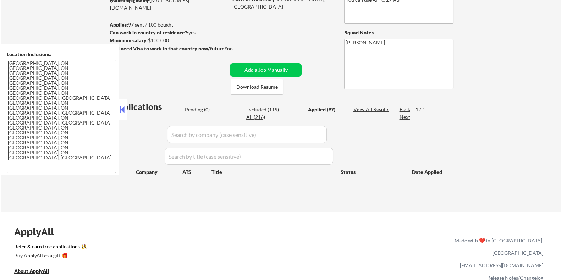
select select ""applied""
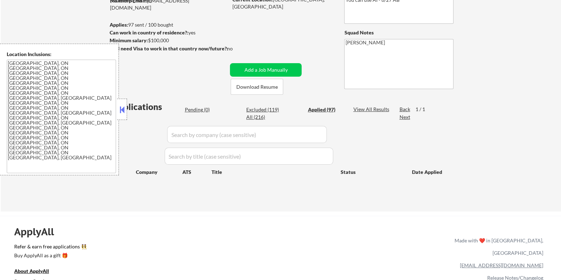
select select ""applied""
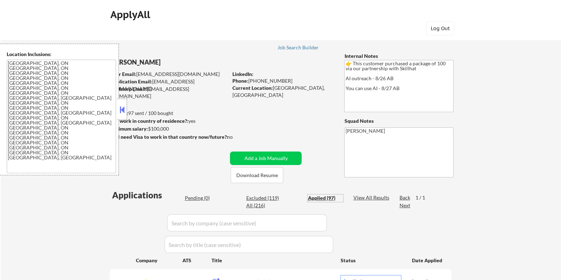
scroll to position [0, 0]
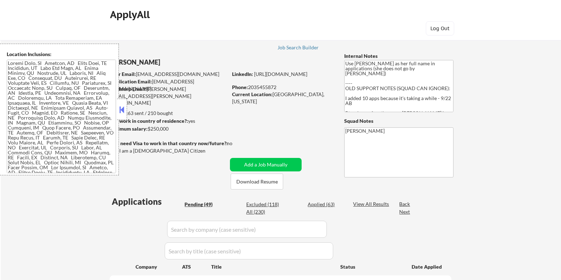
select select ""pending""
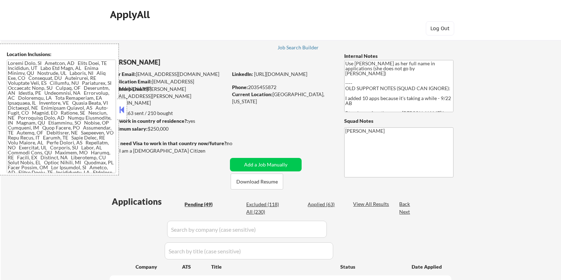
select select ""pending""
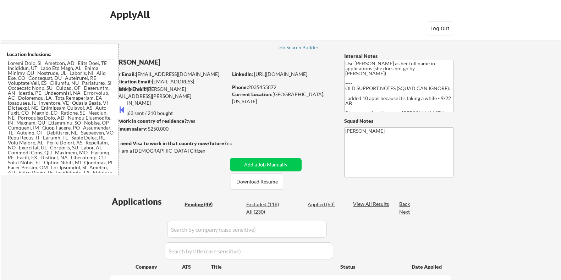
select select ""pending""
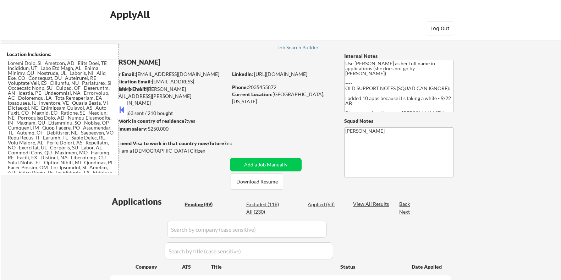
select select ""pending""
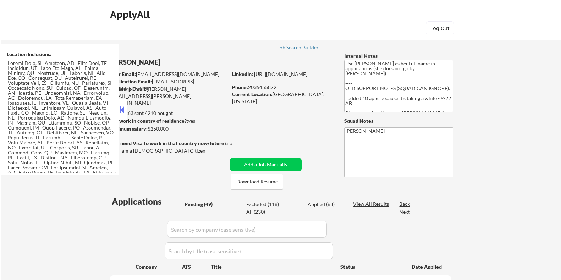
select select ""pending""
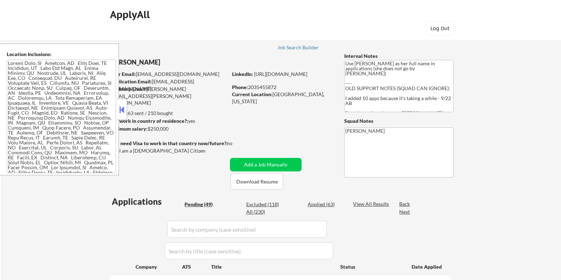
select select ""pending""
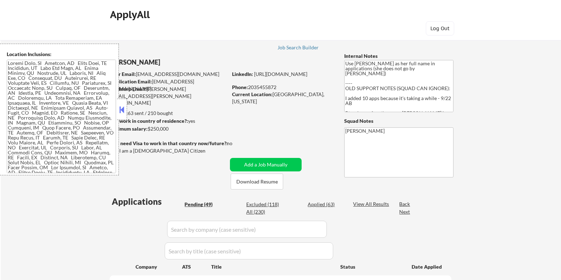
select select ""pending""
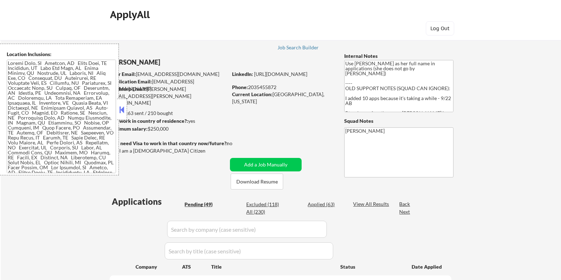
select select ""pending""
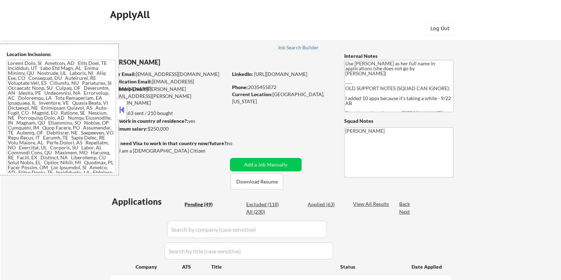
select select ""pending""
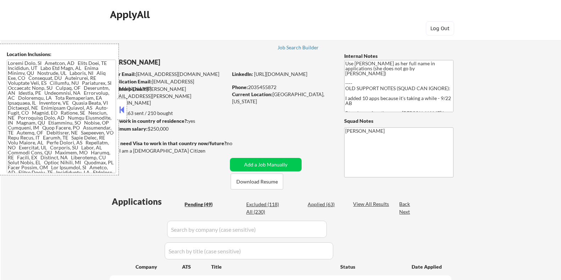
select select ""pending""
click at [260, 182] on button "Download Resume" at bounding box center [257, 182] width 53 height 16
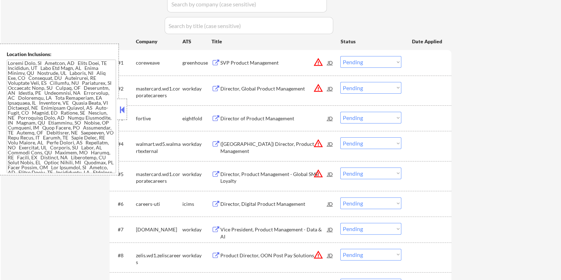
scroll to position [222, 0]
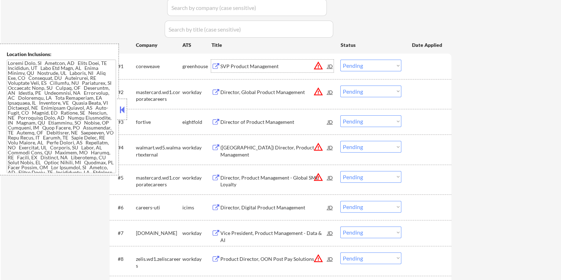
click at [242, 65] on div "SVP Product Management" at bounding box center [273, 66] width 107 height 7
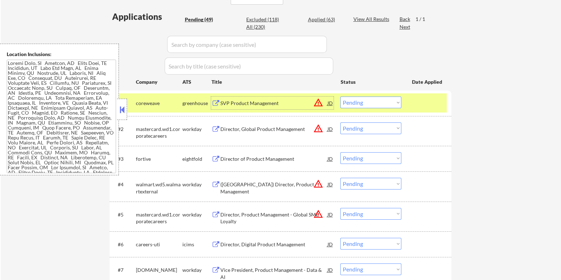
scroll to position [177, 0]
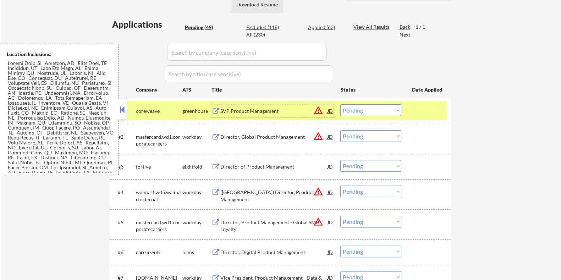
click at [259, 4] on button "Download Resume" at bounding box center [257, 4] width 53 height 16
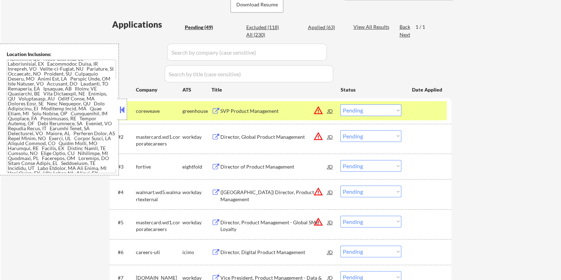
scroll to position [380, 0]
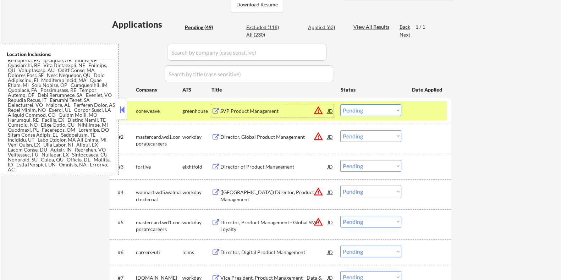
click at [239, 109] on div "SVP Product Management" at bounding box center [273, 111] width 107 height 7
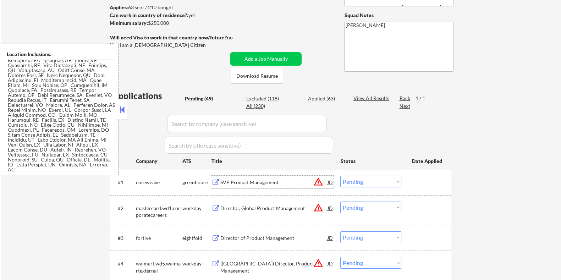
scroll to position [132, 0]
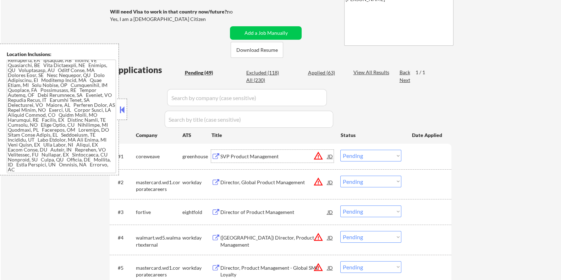
click at [373, 156] on select "Choose an option... Pending Applied Excluded (Questions) Excluded (Expired) Exc…" at bounding box center [370, 156] width 61 height 12
click at [340, 150] on select "Choose an option... Pending Applied Excluded (Questions) Excluded (Expired) Exc…" at bounding box center [370, 156] width 61 height 12
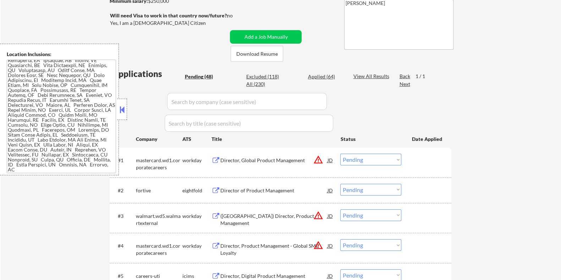
scroll to position [176, 0]
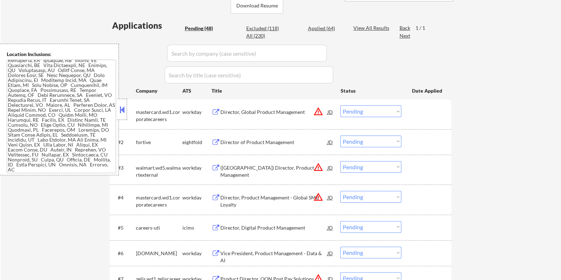
click at [249, 111] on div "Director, Global Product Management" at bounding box center [273, 112] width 107 height 7
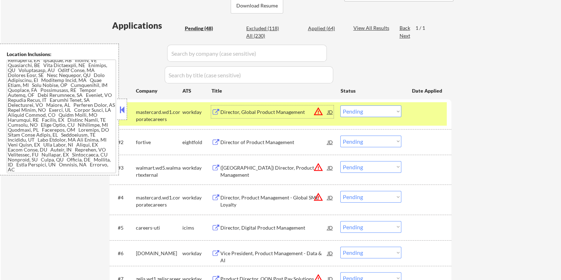
click at [367, 114] on select "Choose an option... Pending Applied Excluded (Questions) Excluded (Expired) Exc…" at bounding box center [370, 111] width 61 height 12
click at [340, 105] on select "Choose an option... Pending Applied Excluded (Questions) Excluded (Expired) Exc…" at bounding box center [370, 111] width 61 height 12
select select ""pending""
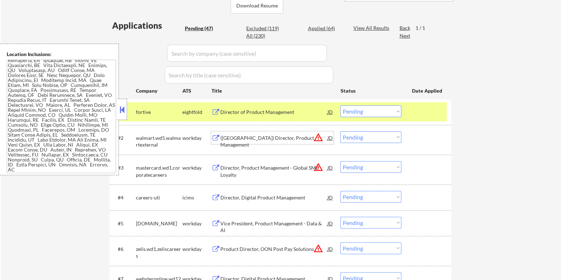
click at [258, 137] on div "(USA) Director, Product Management" at bounding box center [273, 142] width 107 height 14
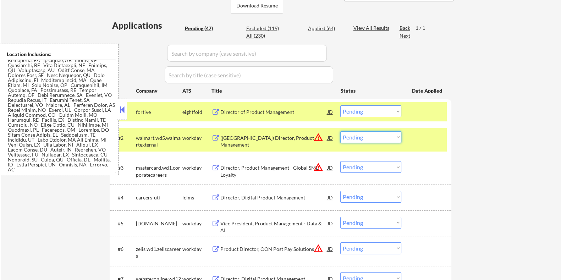
click at [375, 136] on select "Choose an option... Pending Applied Excluded (Questions) Excluded (Expired) Exc…" at bounding box center [370, 137] width 61 height 12
click at [340, 131] on select "Choose an option... Pending Applied Excluded (Questions) Excluded (Expired) Exc…" at bounding box center [370, 137] width 61 height 12
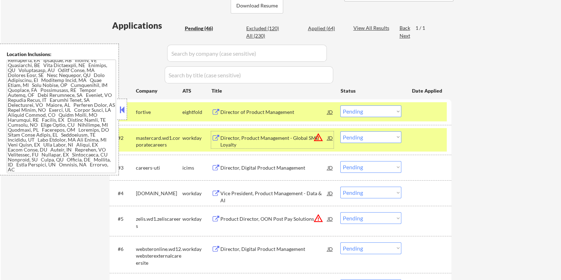
click at [249, 141] on div "Director, Product Management - Global SME Loyalty" at bounding box center [273, 142] width 107 height 14
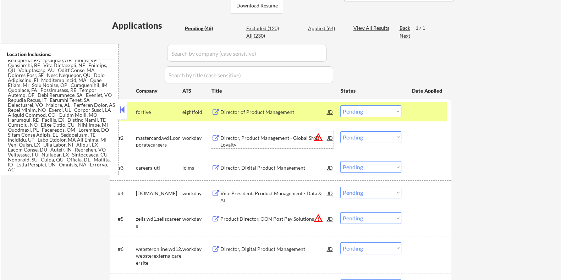
click at [370, 136] on select "Choose an option... Pending Applied Excluded (Questions) Excluded (Expired) Exc…" at bounding box center [370, 137] width 61 height 12
click at [340, 131] on select "Choose an option... Pending Applied Excluded (Questions) Excluded (Expired) Exc…" at bounding box center [370, 137] width 61 height 12
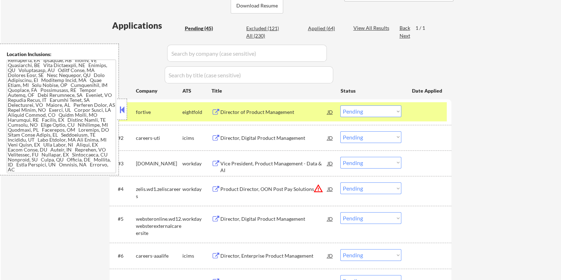
click at [243, 136] on div "Director, Digital Product Management" at bounding box center [273, 138] width 107 height 7
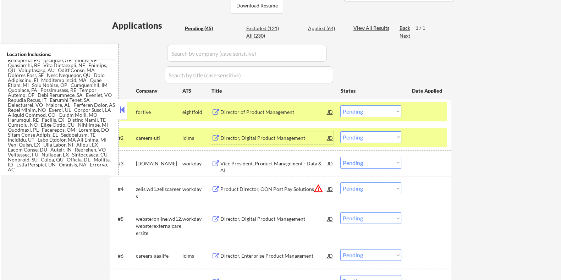
click at [380, 136] on select "Choose an option... Pending Applied Excluded (Questions) Excluded (Expired) Exc…" at bounding box center [370, 137] width 61 height 12
click at [340, 131] on select "Choose an option... Pending Applied Excluded (Questions) Excluded (Expired) Exc…" at bounding box center [370, 137] width 61 height 12
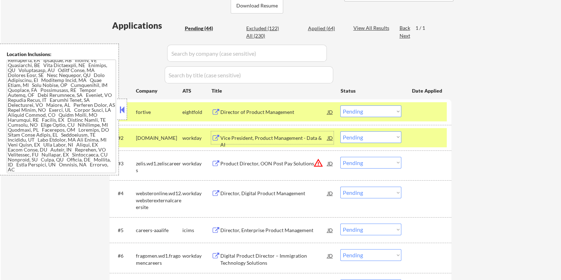
click at [253, 136] on div "Vice President, Product Management - Data & AI" at bounding box center [273, 142] width 107 height 14
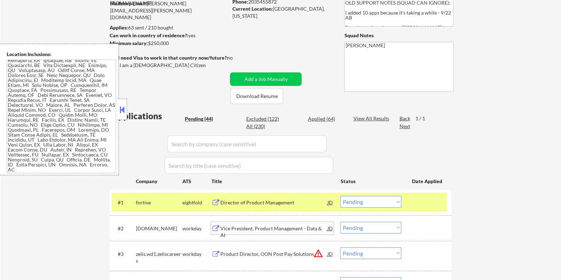
scroll to position [87, 0]
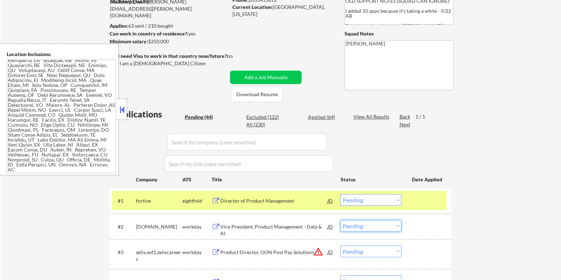
click at [379, 228] on select "Choose an option... Pending Applied Excluded (Questions) Excluded (Expired) Exc…" at bounding box center [370, 226] width 61 height 12
click at [340, 220] on select "Choose an option... Pending Applied Excluded (Questions) Excluded (Expired) Exc…" at bounding box center [370, 226] width 61 height 12
select select ""pending""
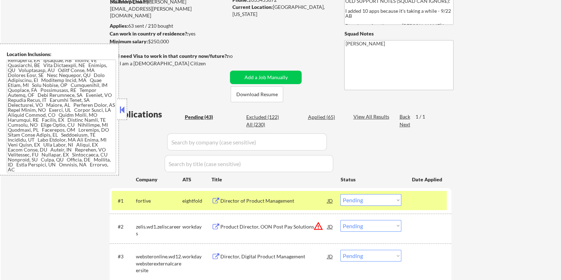
scroll to position [176, 0]
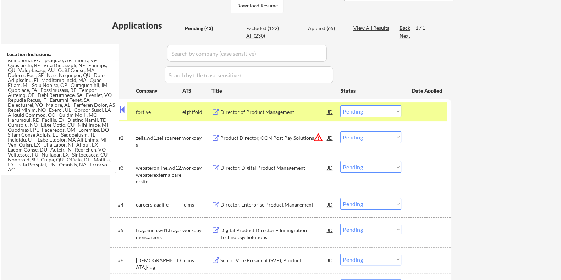
click at [279, 164] on div "Director, Digital Product Management" at bounding box center [273, 167] width 107 height 7
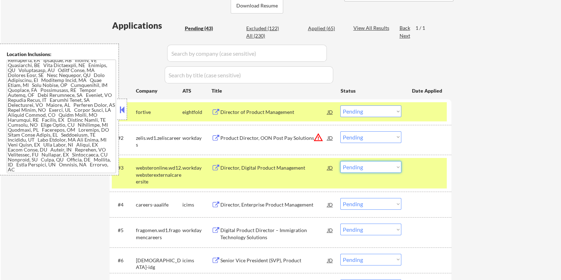
click at [369, 168] on select "Choose an option... Pending Applied Excluded (Questions) Excluded (Expired) Exc…" at bounding box center [370, 167] width 61 height 12
click at [340, 161] on select "Choose an option... Pending Applied Excluded (Questions) Excluded (Expired) Exc…" at bounding box center [370, 167] width 61 height 12
select select ""pending""
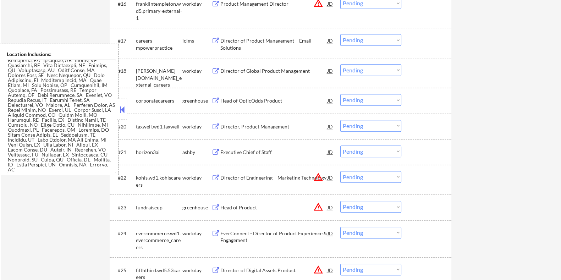
scroll to position [753, 0]
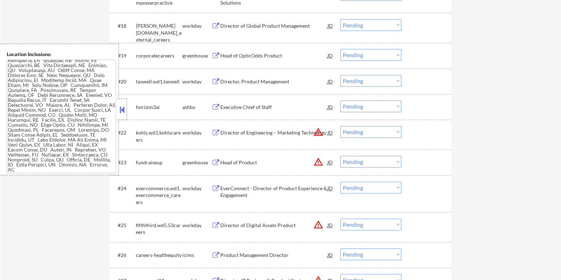
click at [257, 105] on div "Executive Chief of Staff" at bounding box center [273, 107] width 107 height 7
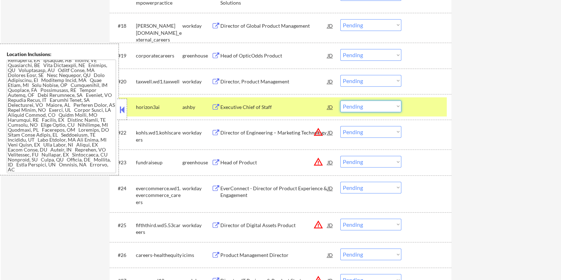
click at [369, 105] on select "Choose an option... Pending Applied Excluded (Questions) Excluded (Expired) Exc…" at bounding box center [370, 106] width 61 height 12
click at [340, 100] on select "Choose an option... Pending Applied Excluded (Questions) Excluded (Expired) Exc…" at bounding box center [370, 106] width 61 height 12
select select ""pending""
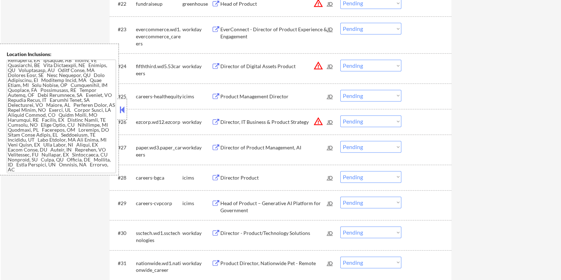
scroll to position [975, 0]
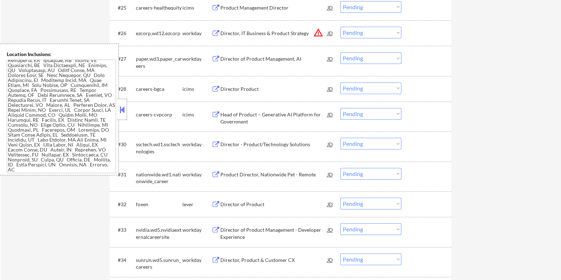
click at [240, 201] on div "Director of Product" at bounding box center [273, 204] width 107 height 7
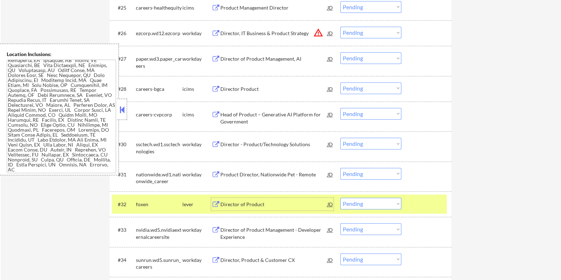
click at [371, 204] on select "Choose an option... Pending Applied Excluded (Questions) Excluded (Expired) Exc…" at bounding box center [370, 204] width 61 height 12
click at [340, 198] on select "Choose an option... Pending Applied Excluded (Questions) Excluded (Expired) Exc…" at bounding box center [370, 204] width 61 height 12
select select ""pending""
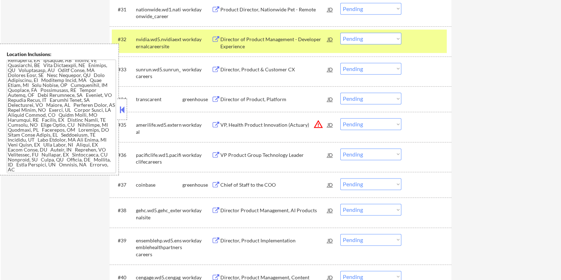
scroll to position [1197, 0]
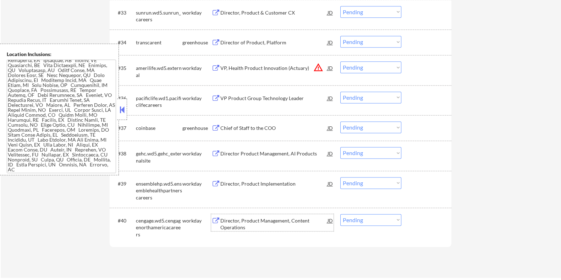
click at [250, 219] on div "Director, Product Management, Content Operations" at bounding box center [273, 224] width 107 height 14
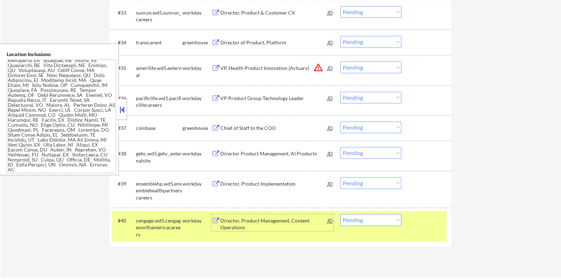
click at [380, 221] on select "Choose an option... Pending Applied Excluded (Questions) Excluded (Expired) Exc…" at bounding box center [370, 220] width 61 height 12
select select ""excluded__salary_""
click at [340, 214] on select "Choose an option... Pending Applied Excluded (Questions) Excluded (Expired) Exc…" at bounding box center [370, 220] width 61 height 12
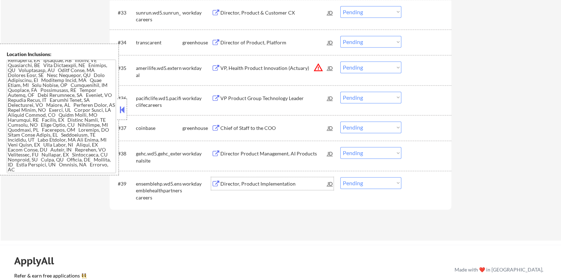
click at [250, 184] on div "Director, Product Implementation" at bounding box center [273, 183] width 107 height 7
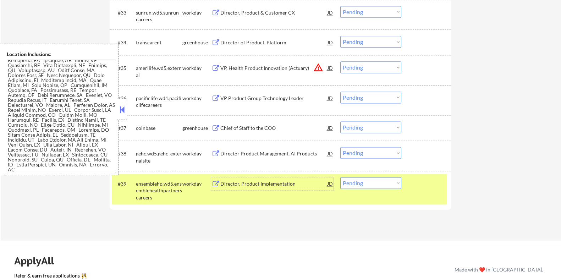
click at [373, 186] on select "Choose an option... Pending Applied Excluded (Questions) Excluded (Expired) Exc…" at bounding box center [370, 183] width 61 height 12
select select ""excluded__expired_""
click at [340, 177] on select "Choose an option... Pending Applied Excluded (Questions) Excluded (Expired) Exc…" at bounding box center [370, 183] width 61 height 12
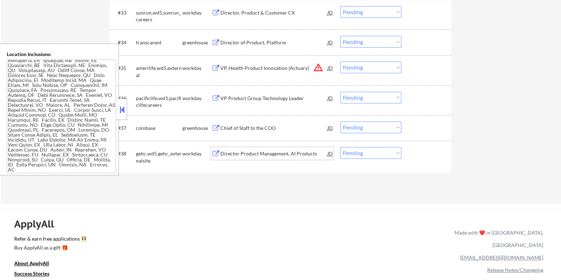
click at [257, 153] on div "Director Product Management, AI Products" at bounding box center [273, 153] width 107 height 7
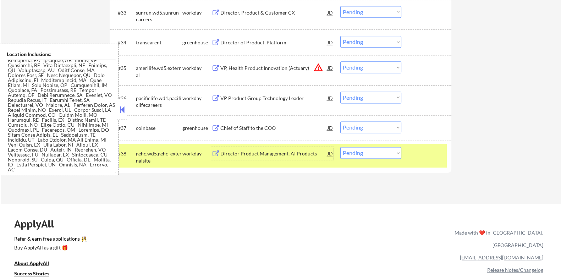
click at [380, 153] on select "Choose an option... Pending Applied Excluded (Questions) Excluded (Expired) Exc…" at bounding box center [370, 153] width 61 height 12
select select ""excluded__expired_""
click at [340, 147] on select "Choose an option... Pending Applied Excluded (Questions) Excluded (Expired) Exc…" at bounding box center [370, 153] width 61 height 12
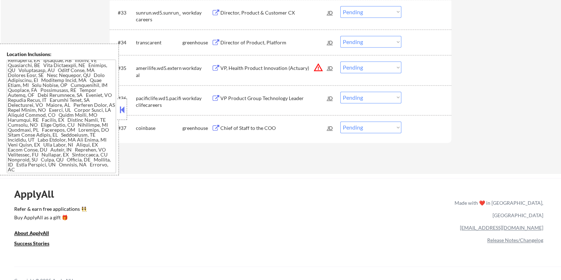
click at [254, 129] on div "Chief of Staff to the COO" at bounding box center [273, 128] width 107 height 7
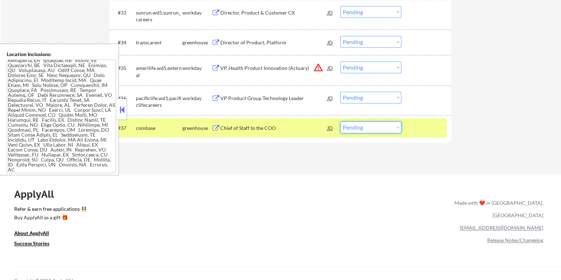
click at [382, 129] on select "Choose an option... Pending Applied Excluded (Questions) Excluded (Expired) Exc…" at bounding box center [370, 127] width 61 height 12
select select ""excluded__expired_""
click at [340, 121] on select "Choose an option... Pending Applied Excluded (Questions) Excluded (Expired) Exc…" at bounding box center [370, 127] width 61 height 12
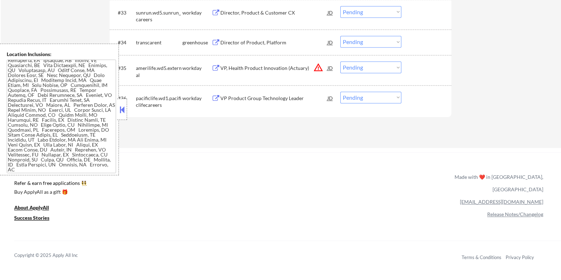
click at [254, 97] on div "VP Product Group Technology Leader" at bounding box center [273, 98] width 107 height 7
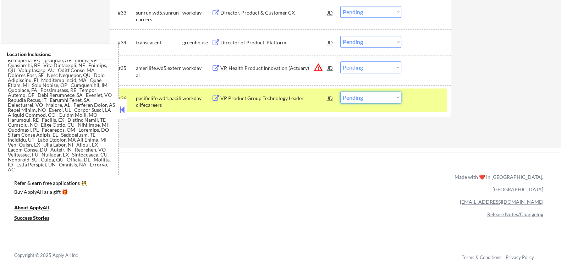
click at [359, 98] on select "Choose an option... Pending Applied Excluded (Questions) Excluded (Expired) Exc…" at bounding box center [370, 98] width 61 height 12
select select ""excluded__bad_match_""
click at [340, 92] on select "Choose an option... Pending Applied Excluded (Questions) Excluded (Expired) Exc…" at bounding box center [370, 98] width 61 height 12
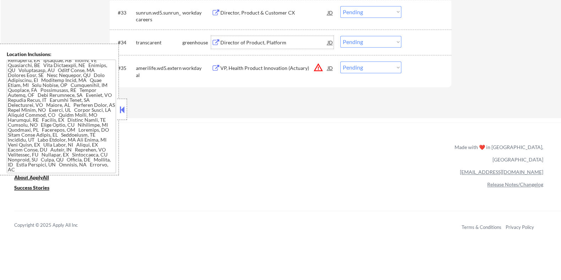
click at [249, 42] on div "Director of Product, Platform" at bounding box center [273, 42] width 107 height 7
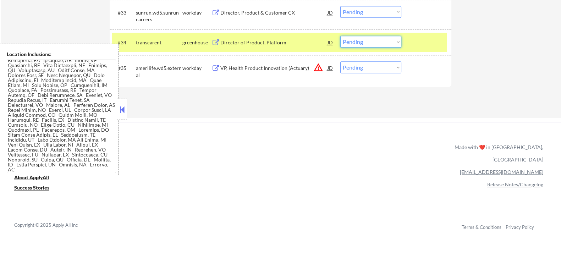
click at [376, 45] on select "Choose an option... Pending Applied Excluded (Questions) Excluded (Expired) Exc…" at bounding box center [370, 42] width 61 height 12
click at [340, 36] on select "Choose an option... Pending Applied Excluded (Questions) Excluded (Expired) Exc…" at bounding box center [370, 42] width 61 height 12
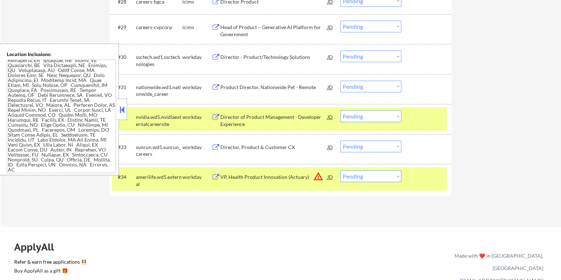
scroll to position [1064, 0]
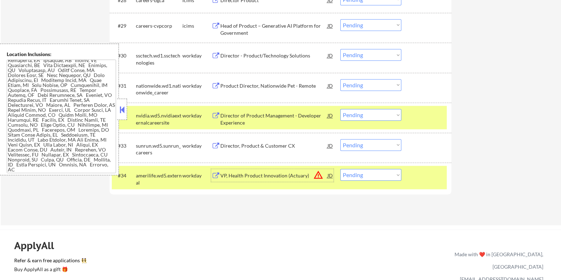
click at [255, 173] on div "VP, Health Product Innovation (Actuary)" at bounding box center [273, 175] width 107 height 7
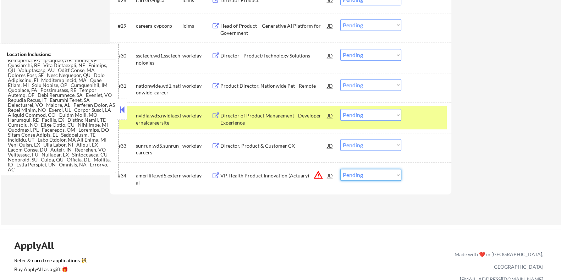
click at [375, 175] on select "Choose an option... Pending Applied Excluded (Questions) Excluded (Expired) Exc…" at bounding box center [370, 175] width 61 height 12
select select ""excluded__expired_""
click at [340, 169] on select "Choose an option... Pending Applied Excluded (Questions) Excluded (Expired) Exc…" at bounding box center [370, 175] width 61 height 12
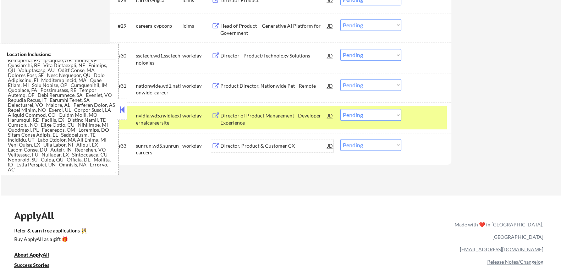
click at [258, 147] on div "Director, Product & Customer CX" at bounding box center [273, 145] width 107 height 7
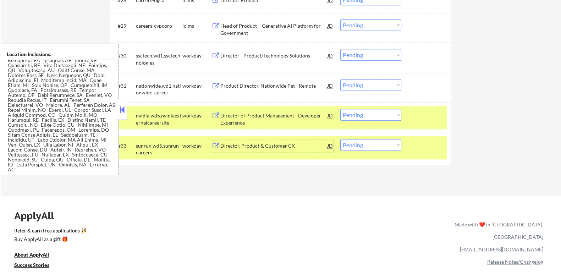
click at [387, 145] on select "Choose an option... Pending Applied Excluded (Questions) Excluded (Expired) Exc…" at bounding box center [370, 145] width 61 height 12
select select ""excluded__salary_""
click at [340, 139] on select "Choose an option... Pending Applied Excluded (Questions) Excluded (Expired) Exc…" at bounding box center [370, 145] width 61 height 12
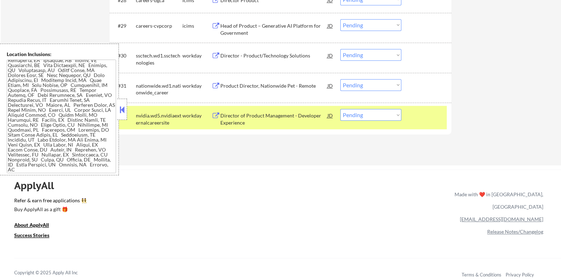
click at [256, 116] on div "Director of Product Management - Developer Experience" at bounding box center [273, 119] width 107 height 14
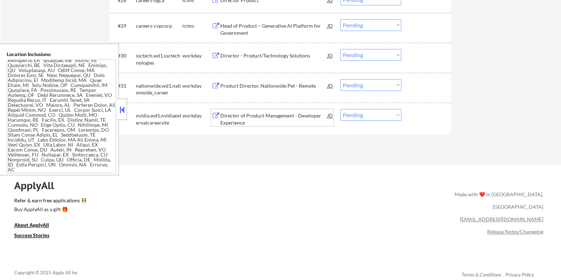
click at [377, 114] on select "Choose an option... Pending Applied Excluded (Questions) Excluded (Expired) Exc…" at bounding box center [370, 115] width 61 height 12
select select ""applied""
click at [340, 109] on select "Choose an option... Pending Applied Excluded (Questions) Excluded (Expired) Exc…" at bounding box center [370, 115] width 61 height 12
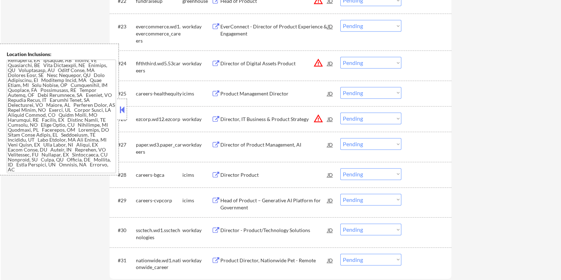
scroll to position [930, 0]
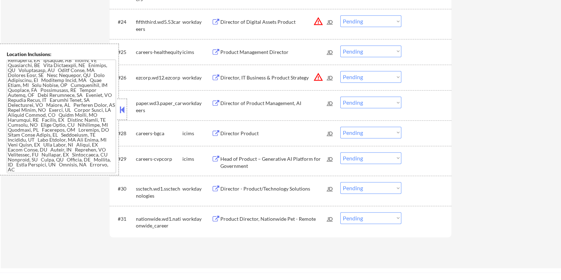
click at [266, 217] on div "Product Director, Nationwide Pet - Remote" at bounding box center [273, 218] width 107 height 7
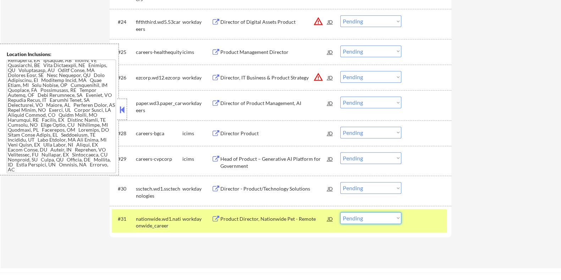
click at [366, 219] on select "Choose an option... Pending Applied Excluded (Questions) Excluded (Expired) Exc…" at bounding box center [370, 218] width 61 height 12
select select ""excluded__salary_""
click at [340, 212] on select "Choose an option... Pending Applied Excluded (Questions) Excluded (Expired) Exc…" at bounding box center [370, 218] width 61 height 12
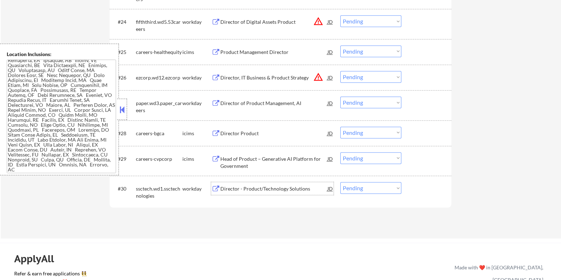
click at [249, 189] on div "Director - Product/Technology Solutions" at bounding box center [273, 188] width 107 height 7
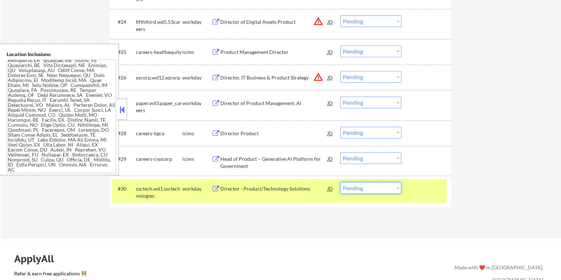
click at [353, 190] on select "Choose an option... Pending Applied Excluded (Questions) Excluded (Expired) Exc…" at bounding box center [370, 188] width 61 height 12
select select ""excluded__salary_""
click at [340, 182] on select "Choose an option... Pending Applied Excluded (Questions) Excluded (Expired) Exc…" at bounding box center [370, 188] width 61 height 12
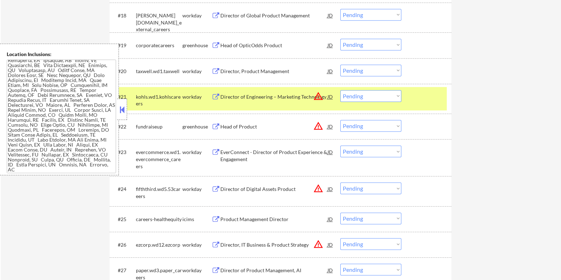
scroll to position [753, 0]
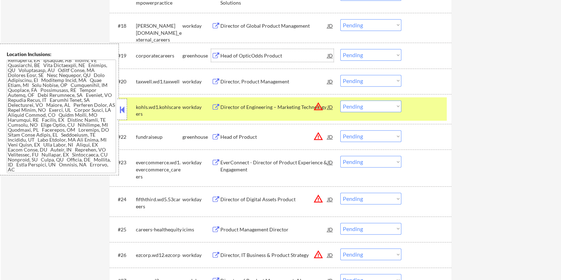
click at [258, 53] on div "Head of OpticOdds Product" at bounding box center [273, 55] width 107 height 7
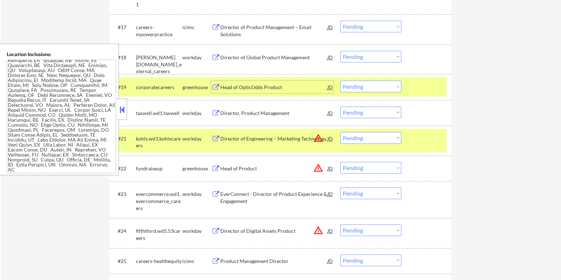
scroll to position [709, 0]
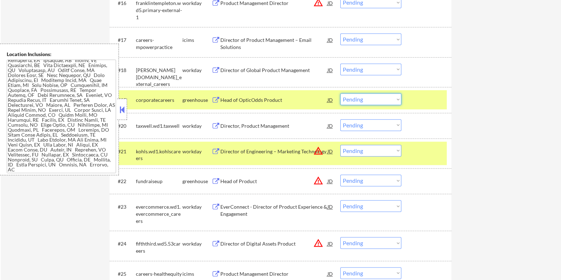
click at [374, 100] on select "Choose an option... Pending Applied Excluded (Questions) Excluded (Expired) Exc…" at bounding box center [370, 99] width 61 height 12
click at [340, 93] on select "Choose an option... Pending Applied Excluded (Questions) Excluded (Expired) Exc…" at bounding box center [370, 99] width 61 height 12
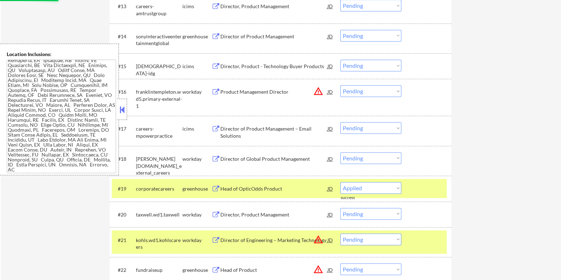
select select ""pending""
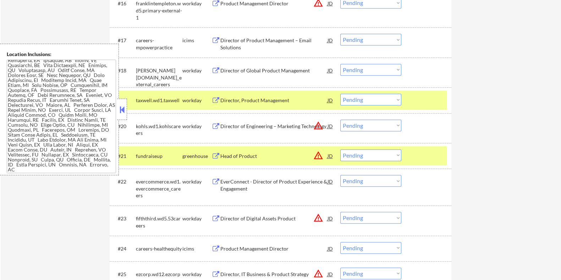
scroll to position [709, 0]
click at [269, 70] on div "Director of Global Product Management" at bounding box center [273, 70] width 107 height 7
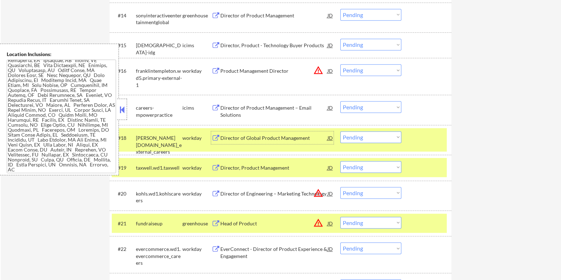
scroll to position [665, 0]
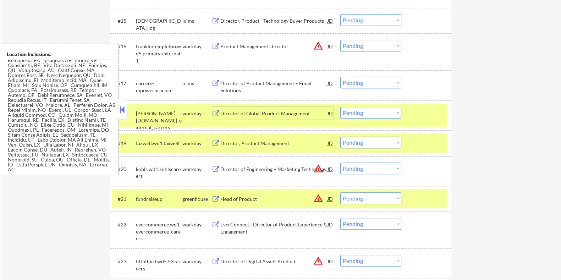
click at [362, 114] on select "Choose an option... Pending Applied Excluded (Questions) Excluded (Expired) Exc…" at bounding box center [370, 113] width 61 height 12
click at [340, 107] on select "Choose an option... Pending Applied Excluded (Questions) Excluded (Expired) Exc…" at bounding box center [370, 113] width 61 height 12
select select ""pending""
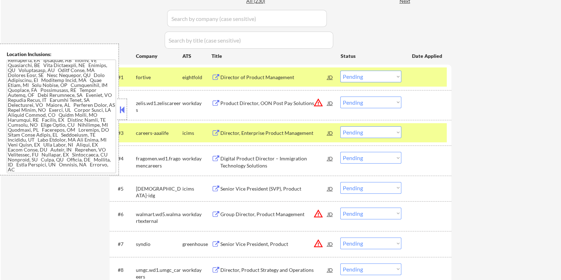
scroll to position [222, 0]
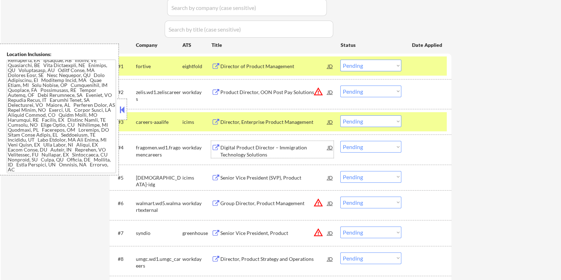
click at [247, 152] on div "Digital Product Director – Immigration Technology Solutions" at bounding box center [273, 151] width 107 height 14
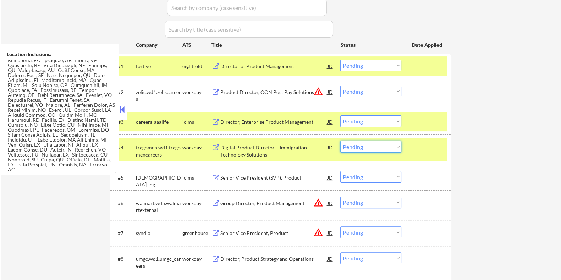
click at [370, 146] on select "Choose an option... Pending Applied Excluded (Questions) Excluded (Expired) Exc…" at bounding box center [370, 147] width 61 height 12
click at [340, 141] on select "Choose an option... Pending Applied Excluded (Questions) Excluded (Expired) Exc…" at bounding box center [370, 147] width 61 height 12
select select ""pending""
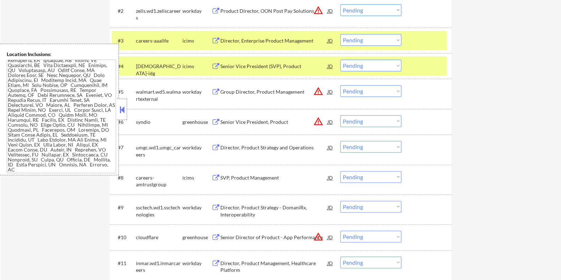
scroll to position [310, 0]
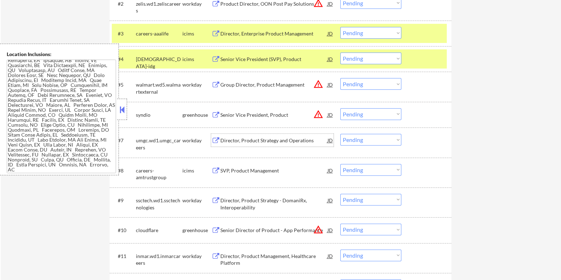
click at [253, 141] on div "Director, Product Strategy and Operations" at bounding box center [273, 140] width 107 height 7
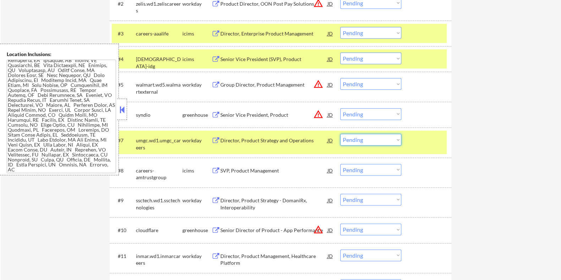
click at [371, 142] on select "Choose an option... Pending Applied Excluded (Questions) Excluded (Expired) Exc…" at bounding box center [370, 140] width 61 height 12
click at [340, 134] on select "Choose an option... Pending Applied Excluded (Questions) Excluded (Expired) Exc…" at bounding box center [370, 140] width 61 height 12
select select ""pending""
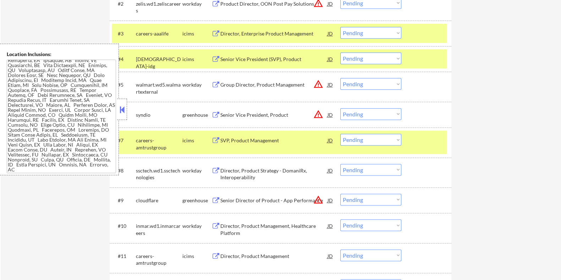
click at [238, 174] on div "Director, Product Strategy - DomaniRx, Interoperability" at bounding box center [273, 174] width 107 height 14
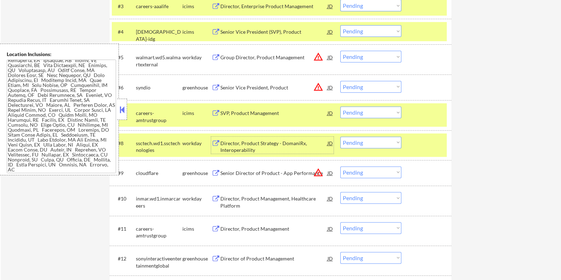
scroll to position [345, 0]
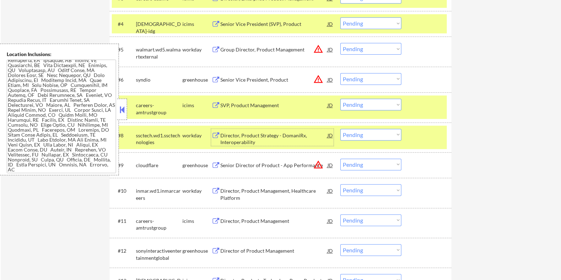
click at [380, 136] on select "Choose an option... Pending Applied Excluded (Questions) Excluded (Expired) Exc…" at bounding box center [370, 135] width 61 height 12
click at [340, 129] on select "Choose an option... Pending Applied Excluded (Questions) Excluded (Expired) Exc…" at bounding box center [370, 135] width 61 height 12
select select ""pending""
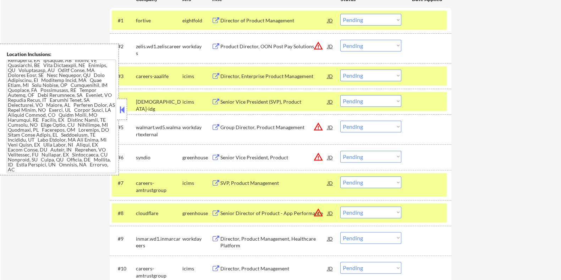
scroll to position [257, 0]
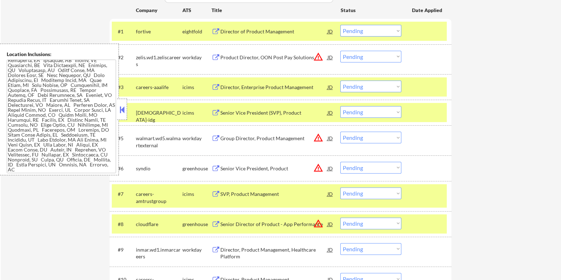
click at [257, 56] on div "Product Director, OON Post Pay Solutions" at bounding box center [273, 57] width 107 height 7
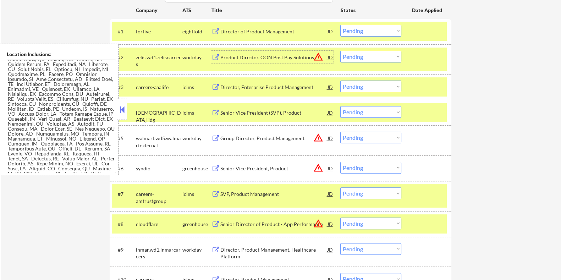
click at [257, 137] on div "Group Director, Product Management" at bounding box center [273, 138] width 107 height 7
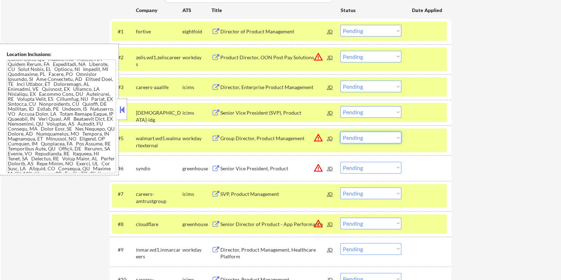
click at [367, 137] on select "Choose an option... Pending Applied Excluded (Questions) Excluded (Expired) Exc…" at bounding box center [370, 138] width 61 height 12
click at [340, 132] on select "Choose an option... Pending Applied Excluded (Questions) Excluded (Expired) Exc…" at bounding box center [370, 138] width 61 height 12
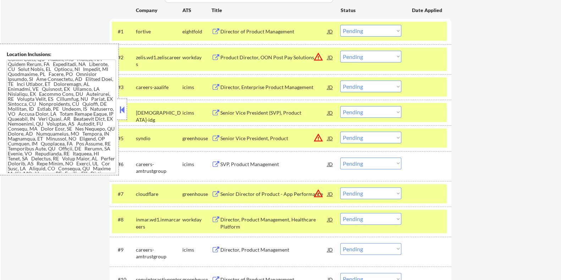
click at [285, 137] on div "Senior Vice President, Product" at bounding box center [273, 138] width 107 height 7
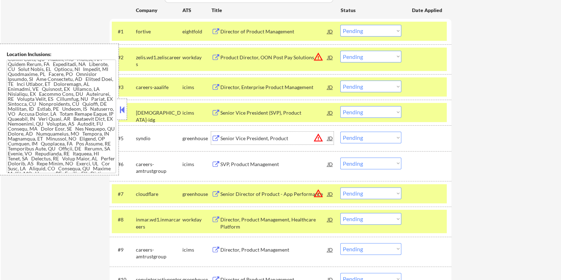
click at [372, 140] on select "Choose an option... Pending Applied Excluded (Questions) Excluded (Expired) Exc…" at bounding box center [370, 138] width 61 height 12
click at [340, 132] on select "Choose an option... Pending Applied Excluded (Questions) Excluded (Expired) Exc…" at bounding box center [370, 138] width 61 height 12
select select ""pending""
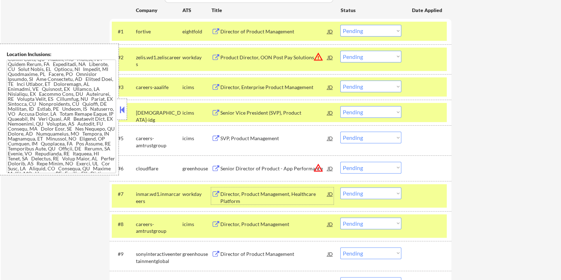
click at [252, 193] on div "Director, Product Management, Healthcare Platform" at bounding box center [273, 198] width 107 height 14
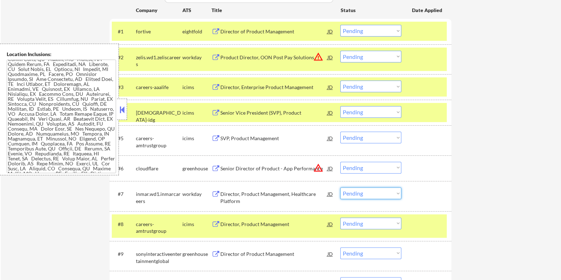
click at [362, 192] on select "Choose an option... Pending Applied Excluded (Questions) Excluded (Expired) Exc…" at bounding box center [370, 193] width 61 height 12
click at [340, 187] on select "Choose an option... Pending Applied Excluded (Questions) Excluded (Expired) Exc…" at bounding box center [370, 193] width 61 height 12
select select ""pending""
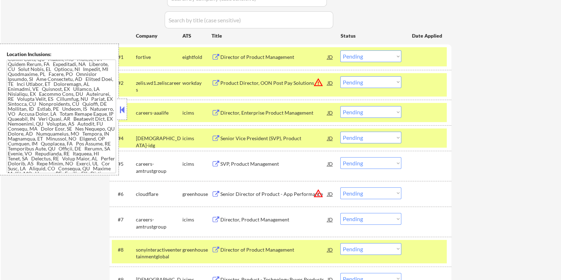
scroll to position [301, 0]
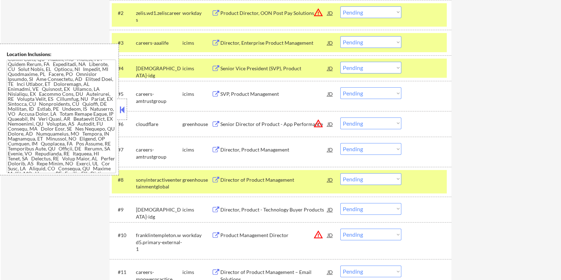
click at [246, 123] on div "Senior Director of Product - App Performance" at bounding box center [273, 124] width 107 height 7
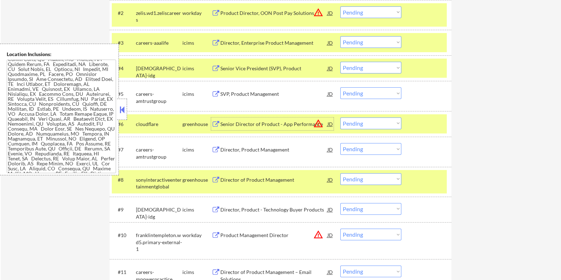
click at [374, 121] on select "Choose an option... Pending Applied Excluded (Questions) Excluded (Expired) Exc…" at bounding box center [370, 124] width 61 height 12
click at [340, 118] on select "Choose an option... Pending Applied Excluded (Questions) Excluded (Expired) Exc…" at bounding box center [370, 124] width 61 height 12
select select ""pending""
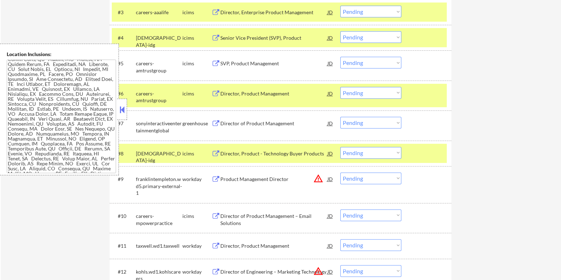
scroll to position [355, 0]
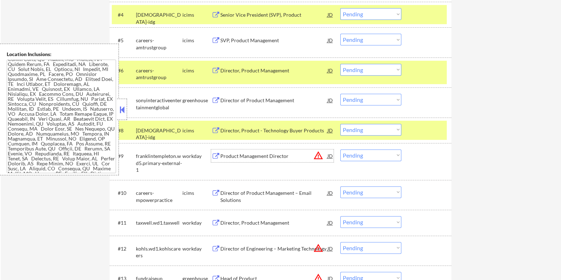
click at [253, 156] on div "Product Management Director" at bounding box center [273, 156] width 107 height 7
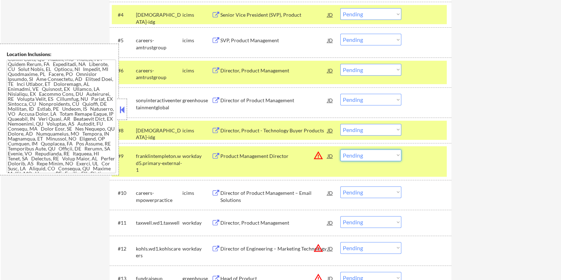
click at [374, 154] on select "Choose an option... Pending Applied Excluded (Questions) Excluded (Expired) Exc…" at bounding box center [370, 155] width 61 height 12
click at [340, 149] on select "Choose an option... Pending Applied Excluded (Questions) Excluded (Expired) Exc…" at bounding box center [370, 155] width 61 height 12
select select ""pending""
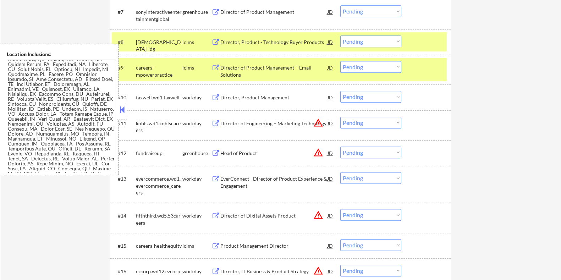
scroll to position [444, 0]
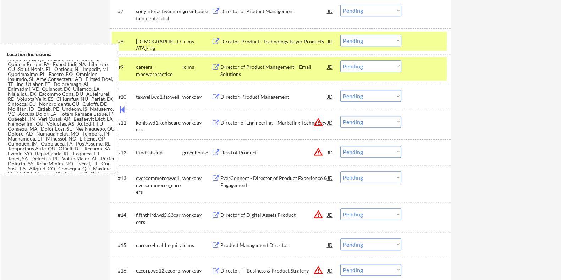
click at [262, 97] on div "Director, Product Management" at bounding box center [273, 96] width 107 height 7
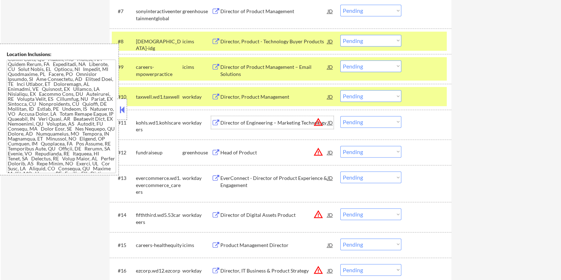
click at [252, 121] on div "Director of Engineering – Marketing Technology" at bounding box center [273, 122] width 107 height 7
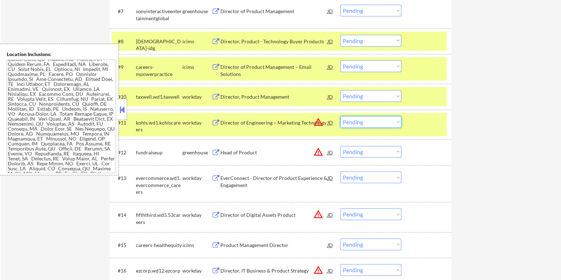
click at [359, 119] on select "Choose an option... Pending Applied Excluded (Questions) Excluded (Expired) Exc…" at bounding box center [370, 122] width 61 height 12
click at [340, 116] on select "Choose an option... Pending Applied Excluded (Questions) Excluded (Expired) Exc…" at bounding box center [370, 122] width 61 height 12
select select ""pending""
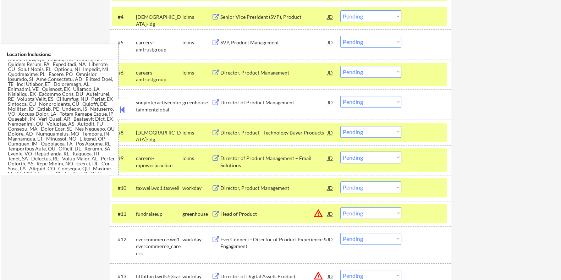
scroll to position [399, 0]
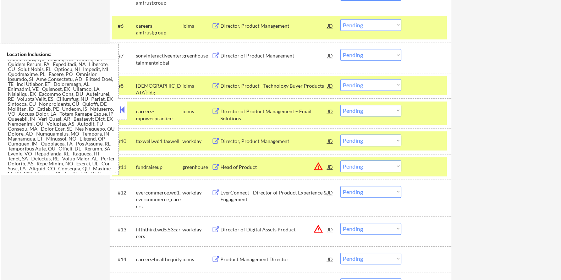
click at [253, 165] on div "Head of Product" at bounding box center [273, 167] width 107 height 7
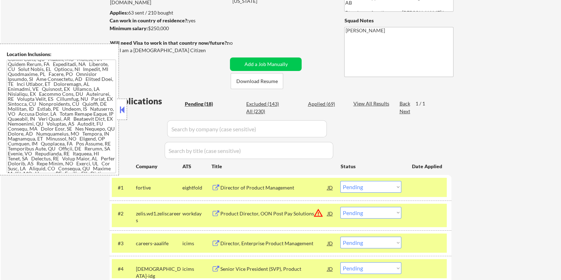
scroll to position [28, 0]
